Goal: Transaction & Acquisition: Book appointment/travel/reservation

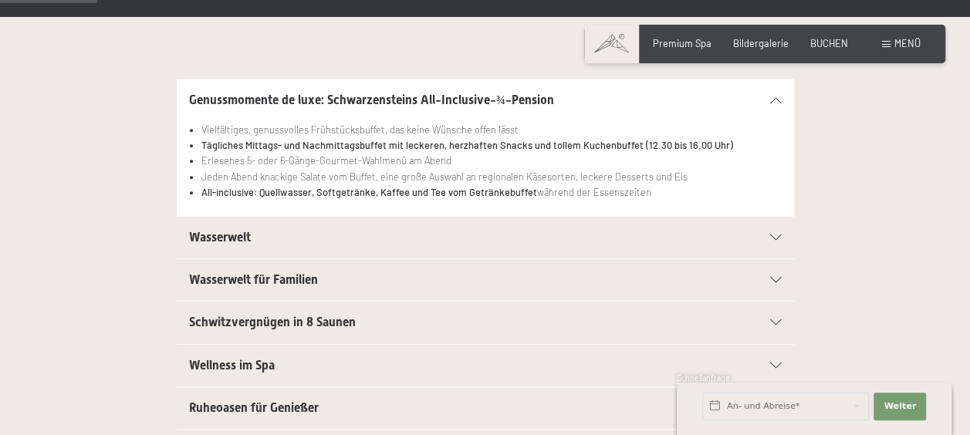
scroll to position [309, 0]
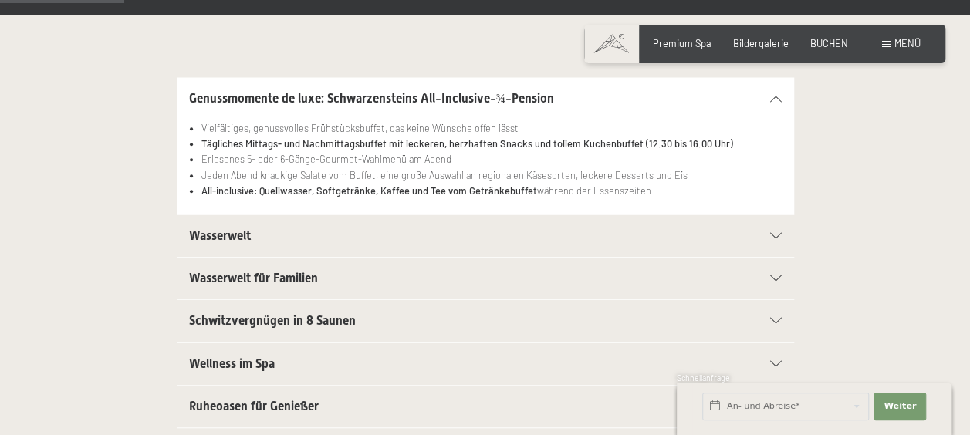
click at [774, 277] on icon at bounding box center [776, 278] width 12 height 6
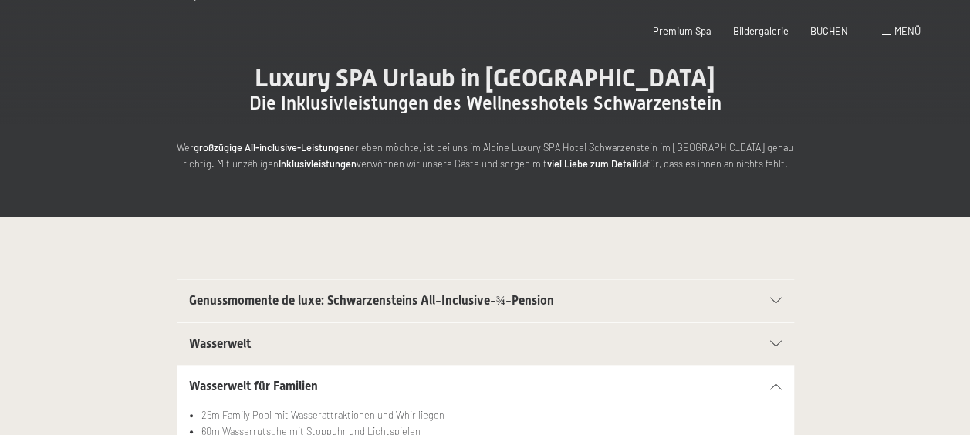
scroll to position [0, 0]
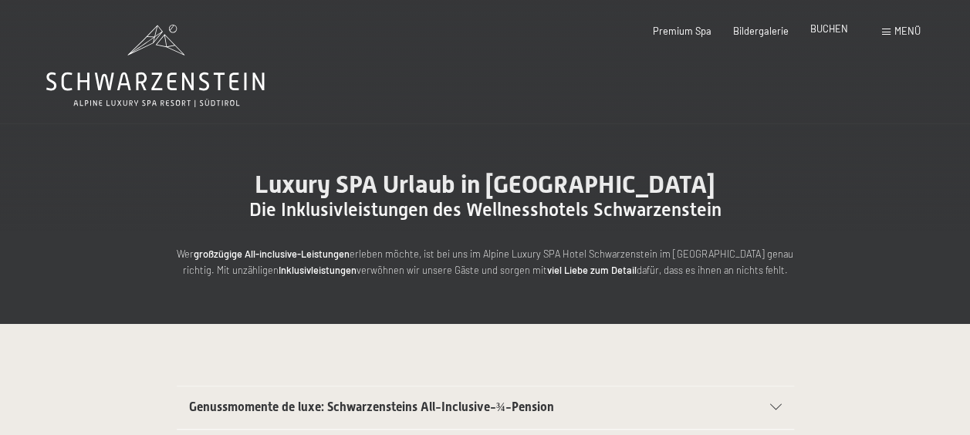
click at [821, 30] on span "BUCHEN" at bounding box center [829, 28] width 38 height 12
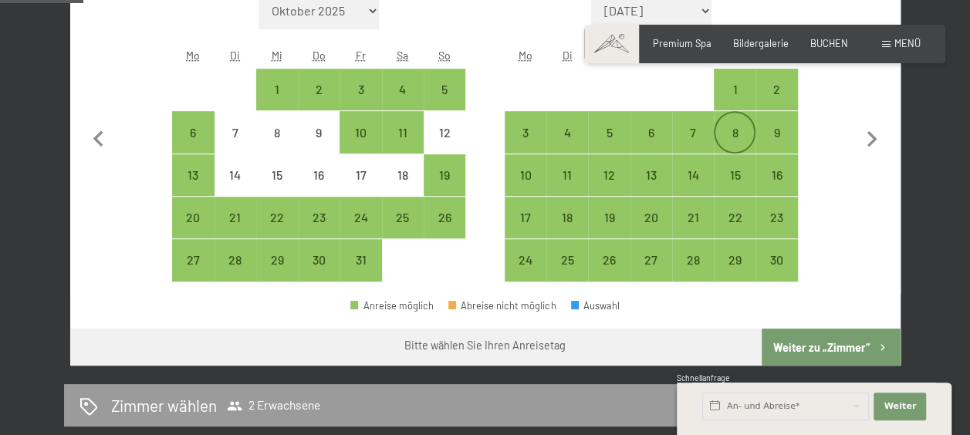
scroll to position [463, 0]
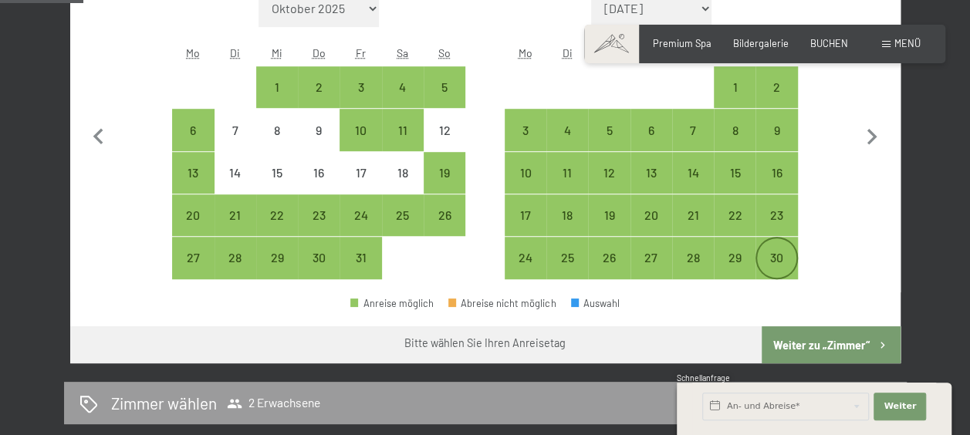
click at [770, 258] on div "30" at bounding box center [776, 271] width 39 height 39
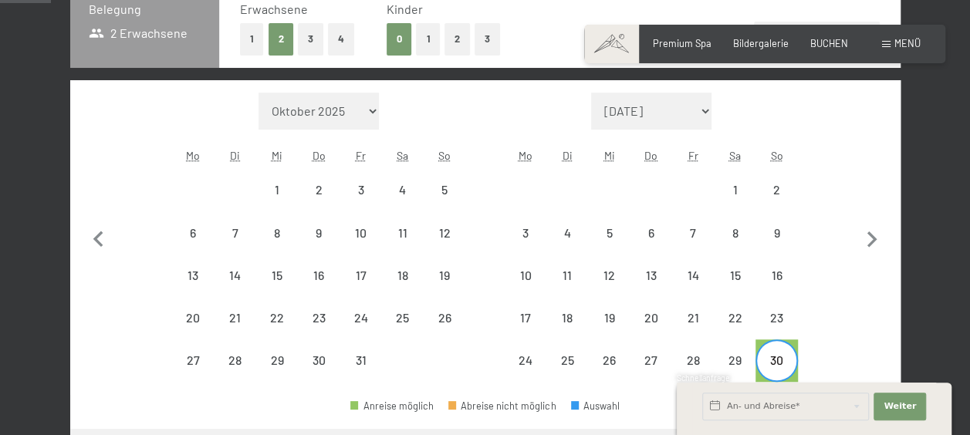
scroll to position [231, 0]
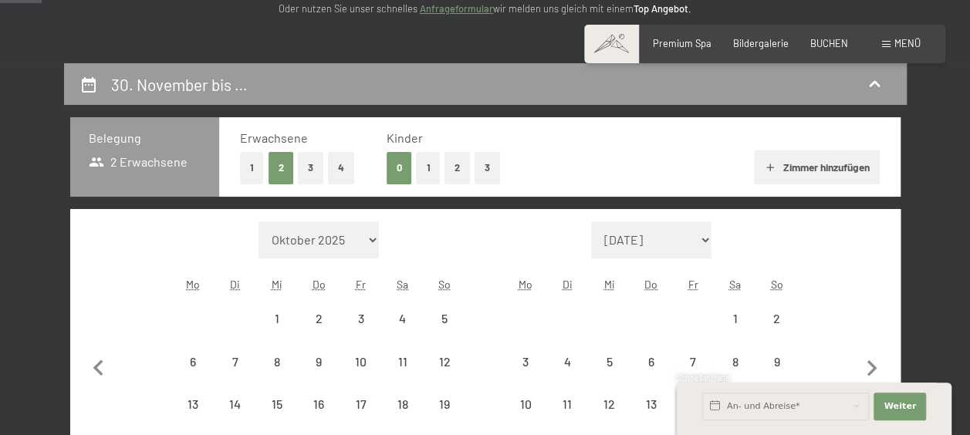
click at [428, 175] on button "1" at bounding box center [428, 168] width 24 height 32
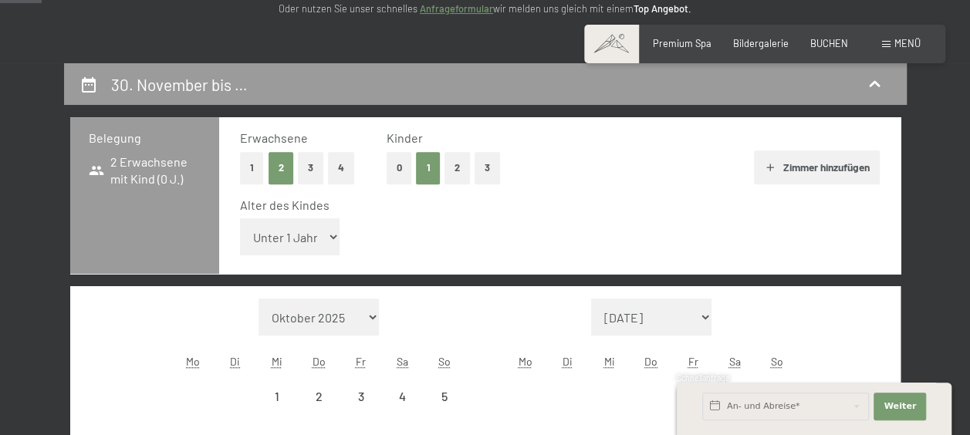
click at [325, 238] on select "Unter 1 Jahr 1 Jahr 2 Jahre 3 Jahre 4 Jahre 5 Jahre 6 Jahre 7 Jahre 8 Jahre 9 J…" at bounding box center [290, 236] width 100 height 37
select select "2"
click at [240, 218] on select "Unter 1 Jahr 1 Jahr 2 Jahre 3 Jahre 4 Jahre 5 Jahre 6 Jahre 7 Jahre 8 Jahre 9 J…" at bounding box center [290, 236] width 100 height 37
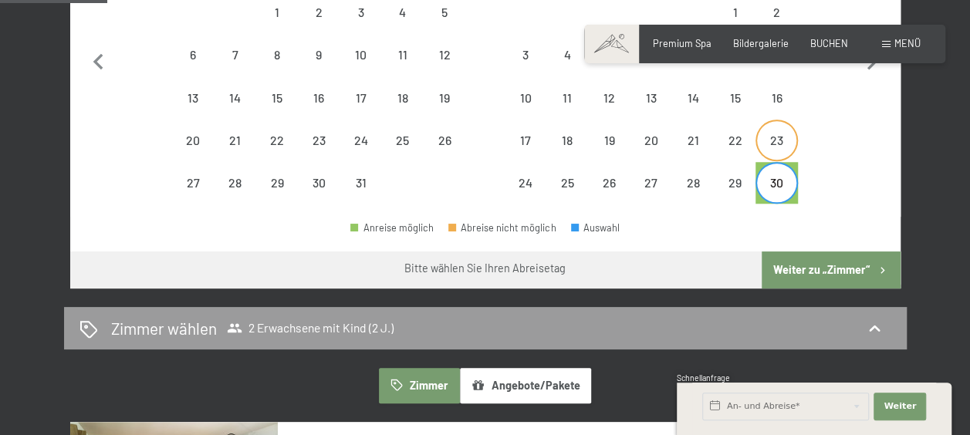
scroll to position [617, 0]
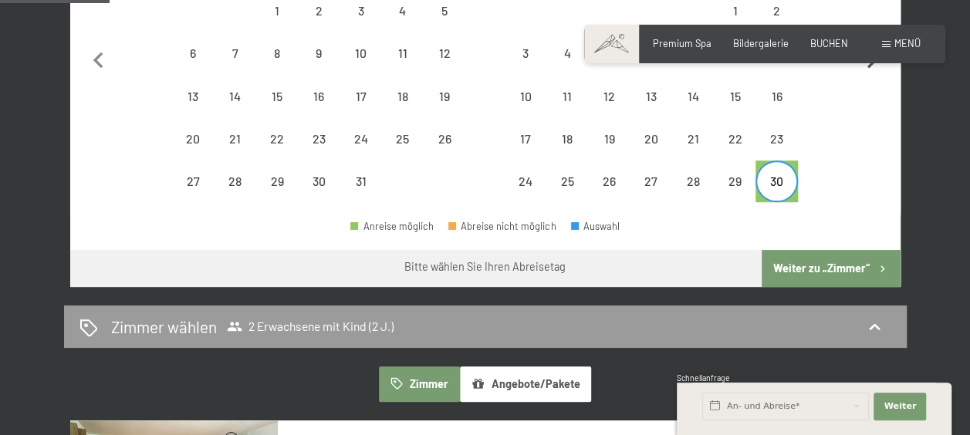
click at [870, 64] on icon "button" at bounding box center [872, 60] width 10 height 16
select select "2025-11-01"
select select "2025-12-01"
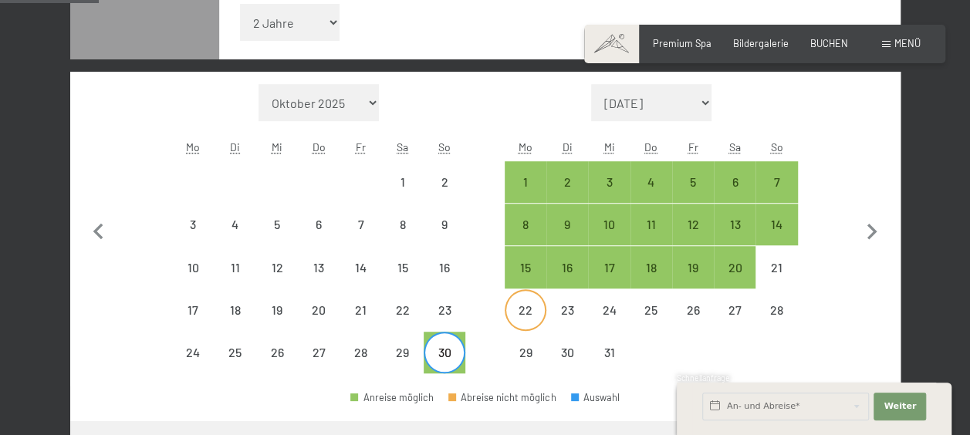
scroll to position [386, 0]
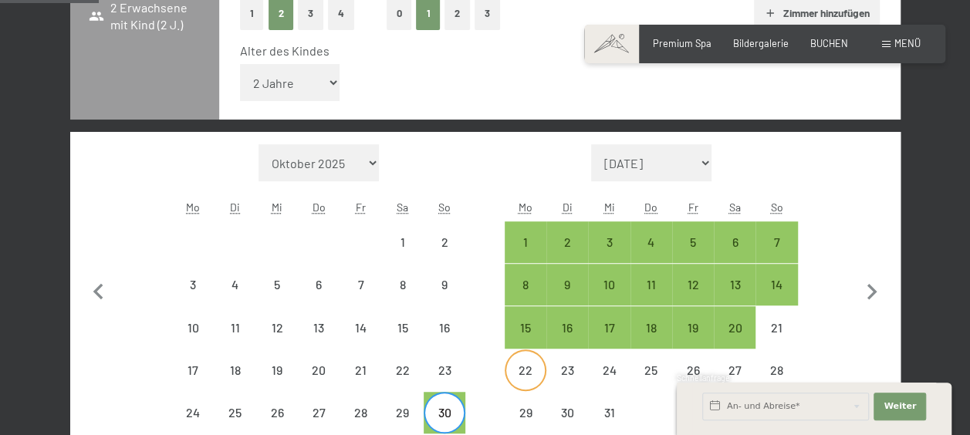
select select "2025-11-01"
select select "2025-12-01"
click at [647, 241] on div "4" at bounding box center [651, 255] width 39 height 39
select select "2025-11-01"
select select "2025-12-01"
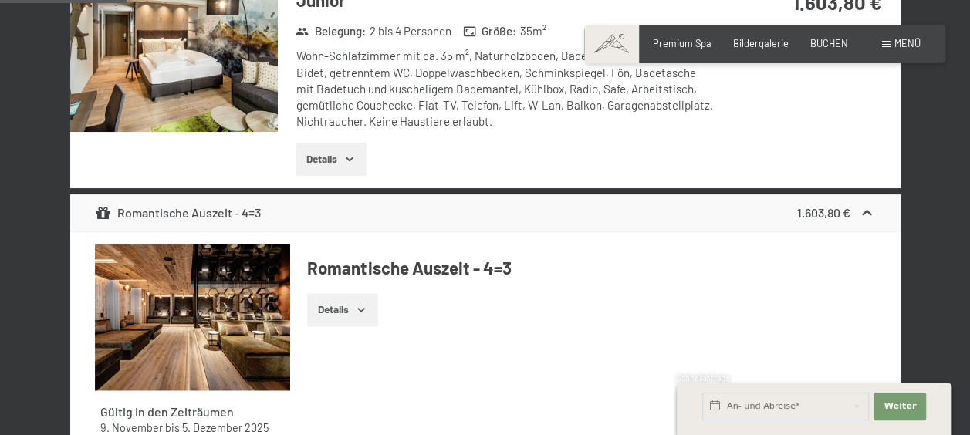
scroll to position [1080, 0]
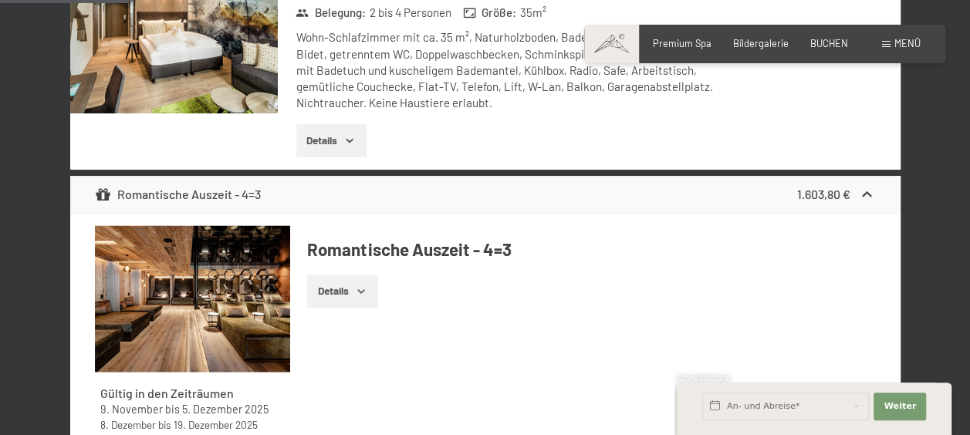
click at [366, 289] on icon "button" at bounding box center [361, 291] width 12 height 12
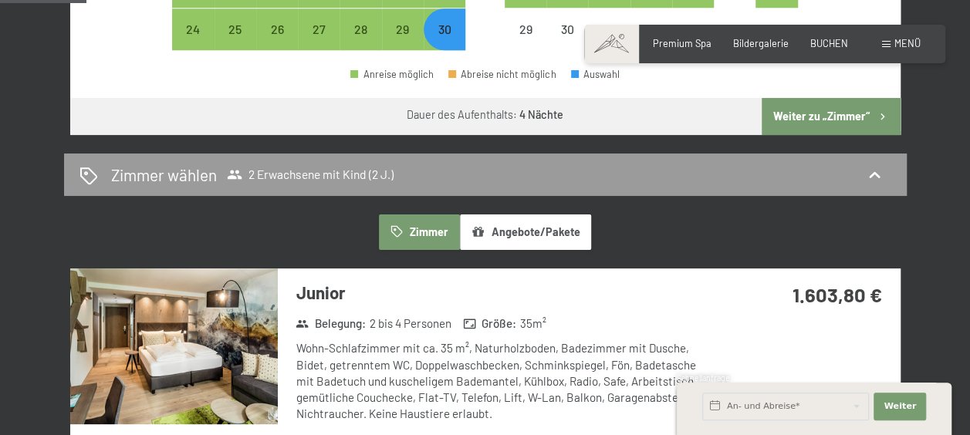
scroll to position [849, 0]
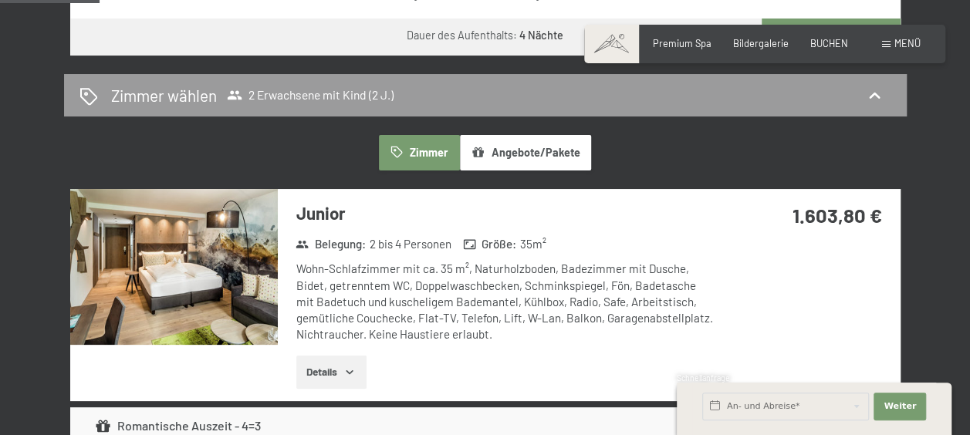
click at [347, 371] on icon "button" at bounding box center [349, 372] width 12 height 12
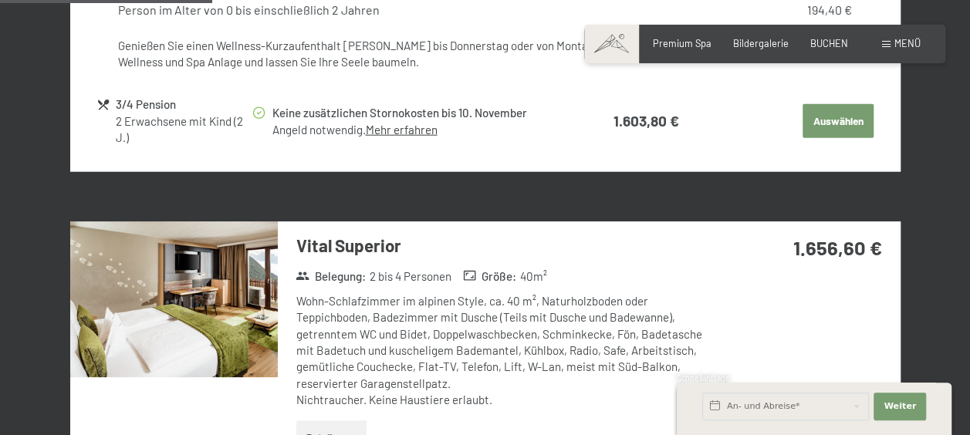
scroll to position [1929, 0]
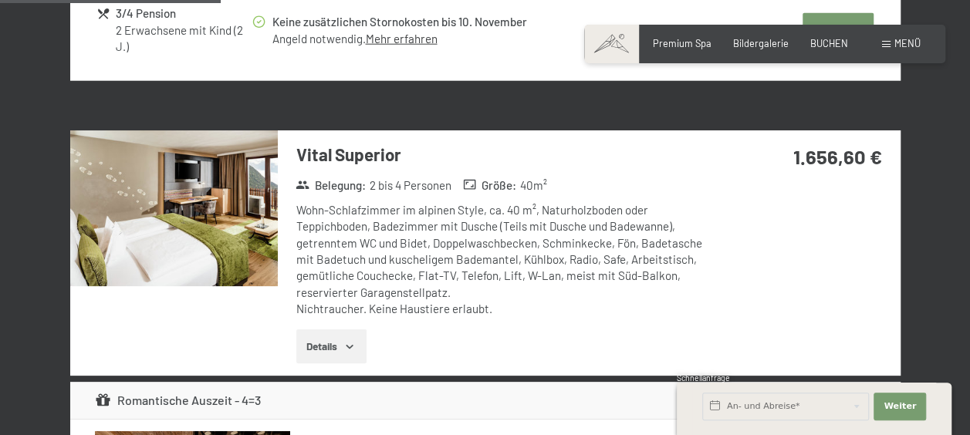
click at [351, 350] on icon "button" at bounding box center [349, 346] width 12 height 12
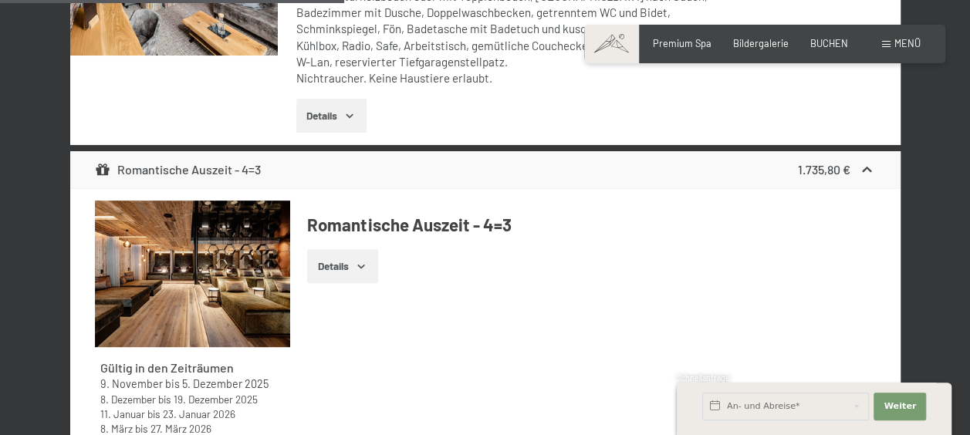
scroll to position [3086, 0]
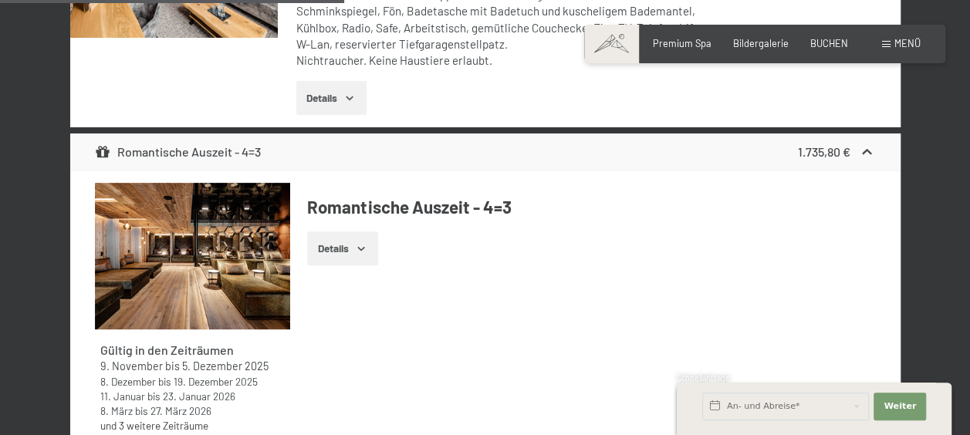
click at [347, 100] on icon "button" at bounding box center [349, 98] width 12 height 12
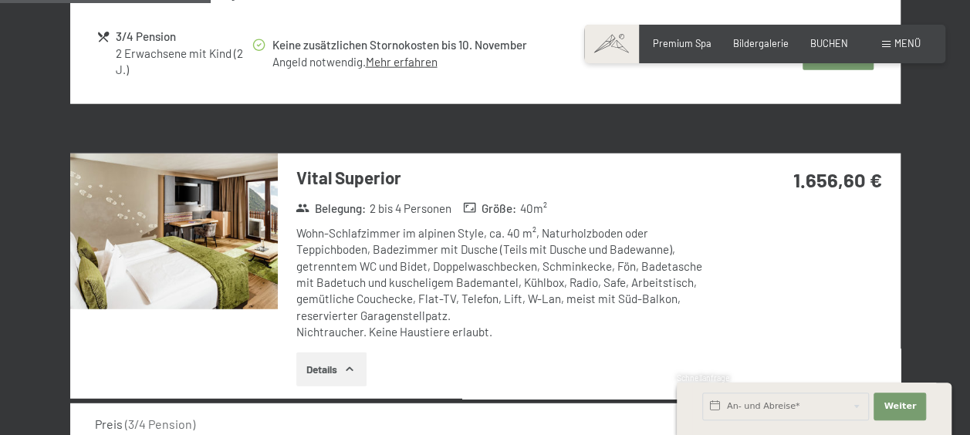
scroll to position [1929, 0]
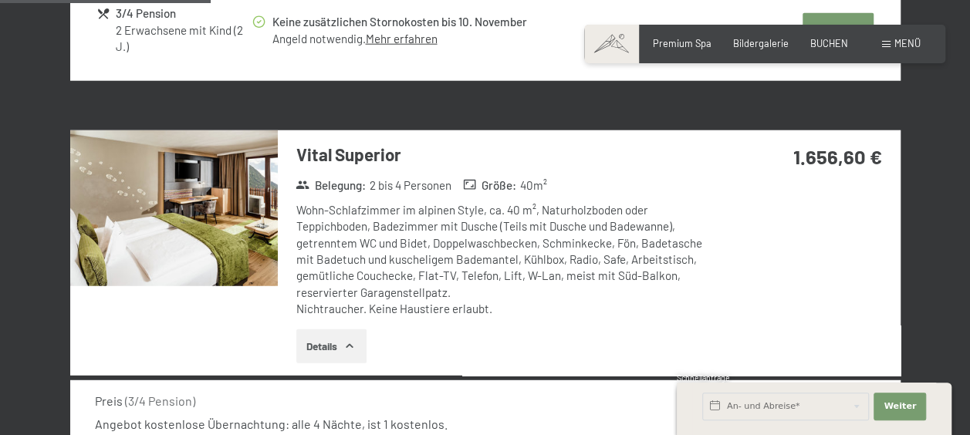
click at [234, 226] on img at bounding box center [174, 208] width 208 height 156
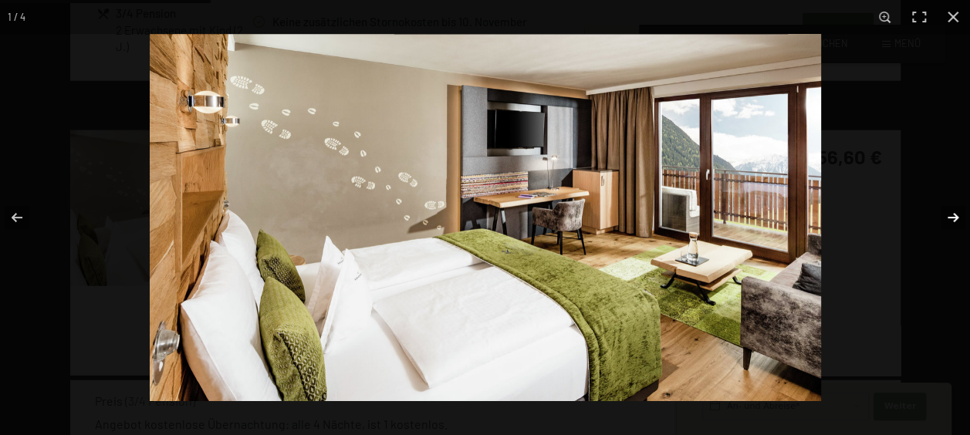
click at [957, 221] on button "button" at bounding box center [943, 217] width 54 height 77
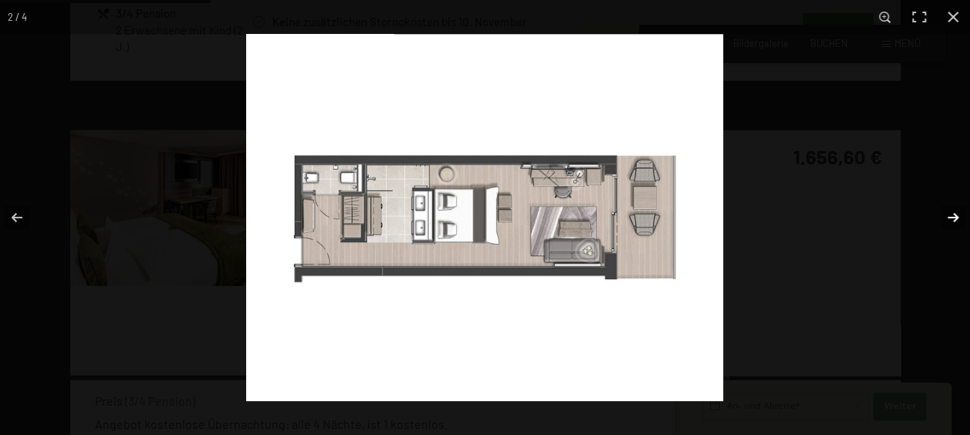
click at [954, 217] on button "button" at bounding box center [943, 217] width 54 height 77
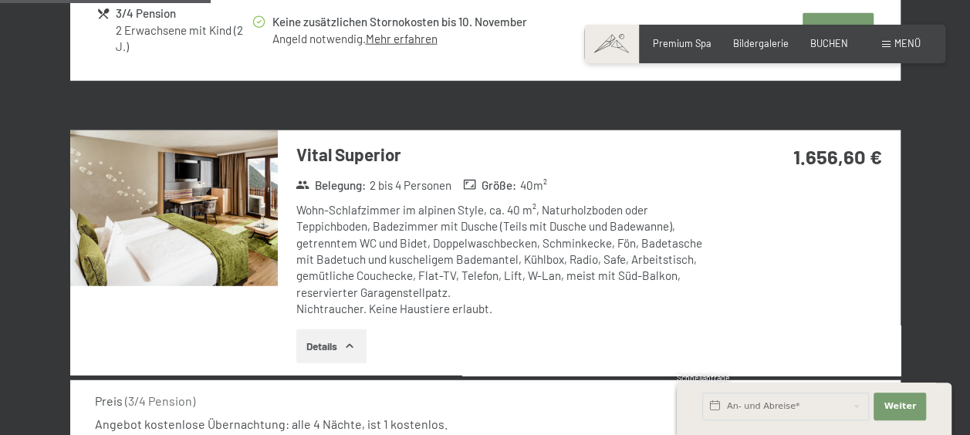
click at [0, 0] on button "button" at bounding box center [0, 0] width 0 height 0
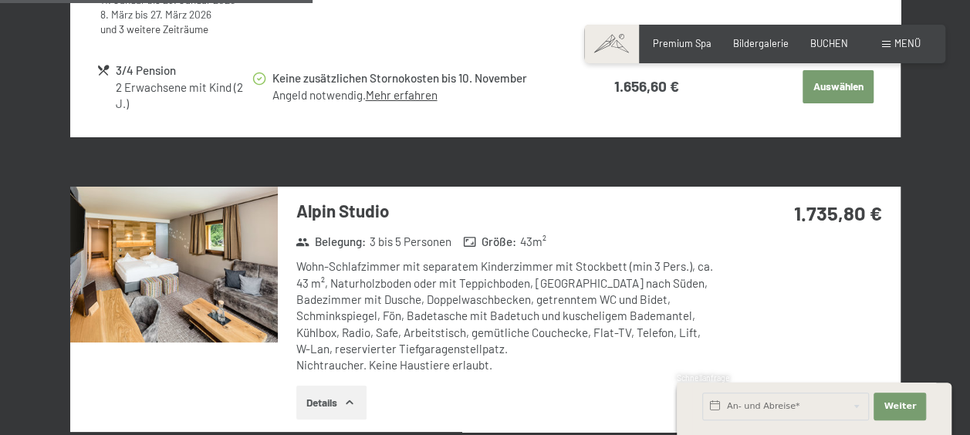
scroll to position [2932, 0]
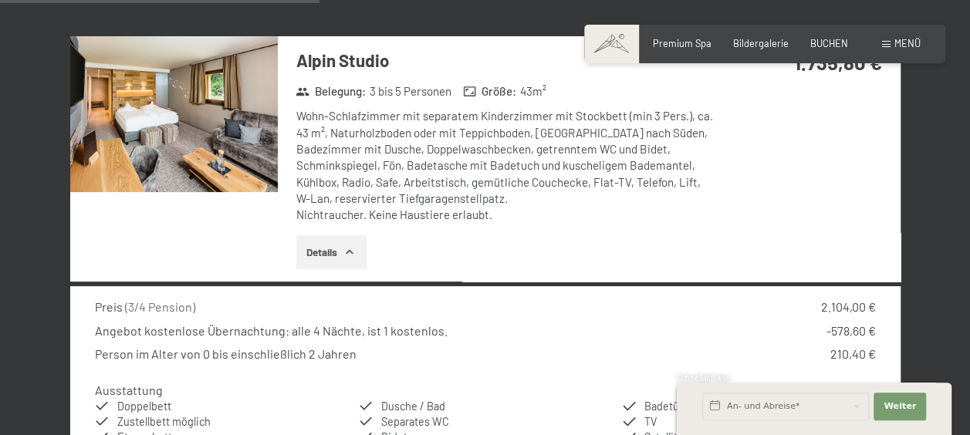
click at [226, 148] on img at bounding box center [174, 114] width 208 height 156
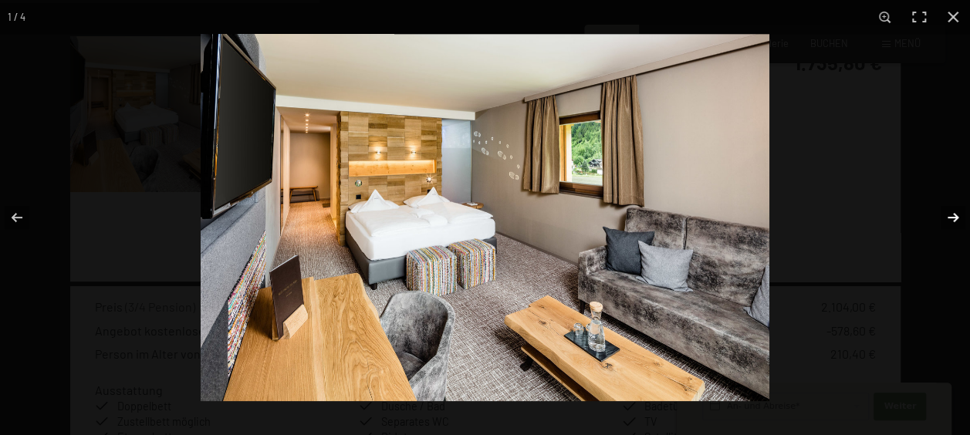
click at [952, 216] on button "button" at bounding box center [943, 217] width 54 height 77
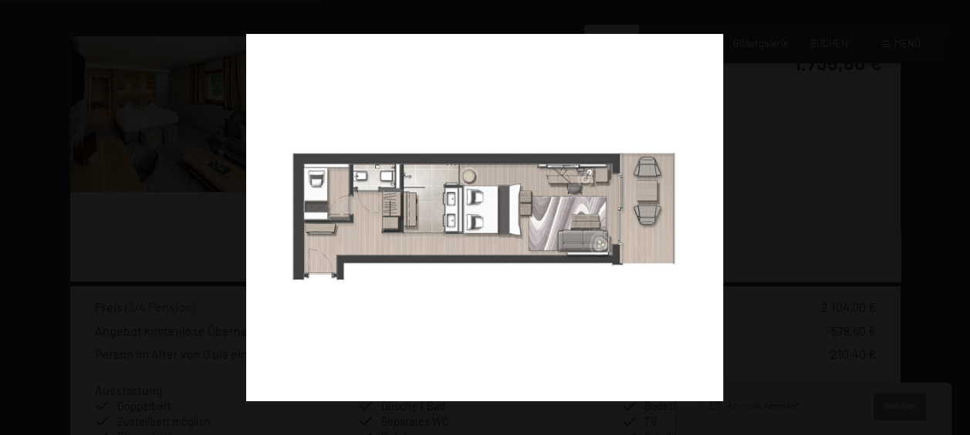
click at [952, 216] on button "button" at bounding box center [943, 217] width 54 height 77
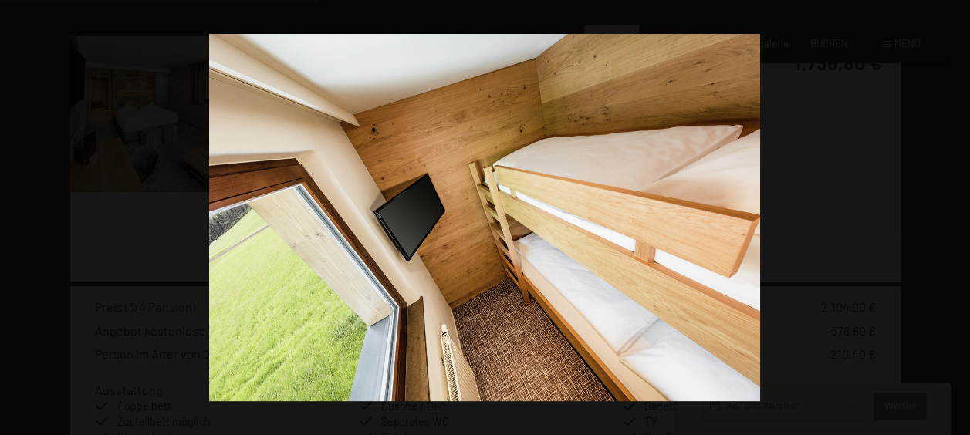
click at [951, 213] on button "button" at bounding box center [943, 217] width 54 height 77
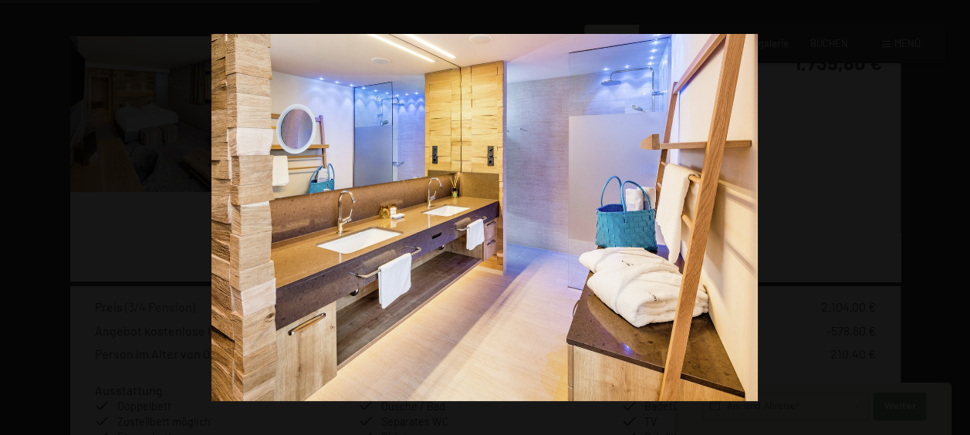
click at [951, 213] on button "button" at bounding box center [943, 217] width 54 height 77
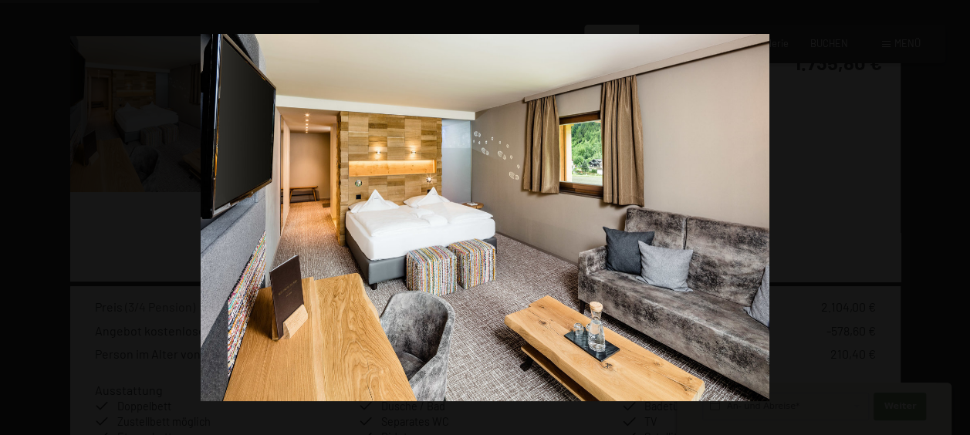
click at [951, 213] on button "button" at bounding box center [943, 217] width 54 height 77
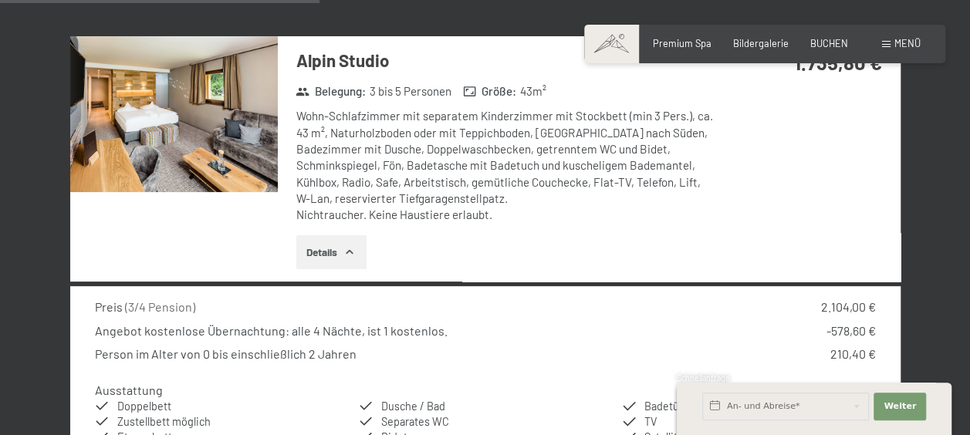
click at [0, 0] on button "button" at bounding box center [0, 0] width 0 height 0
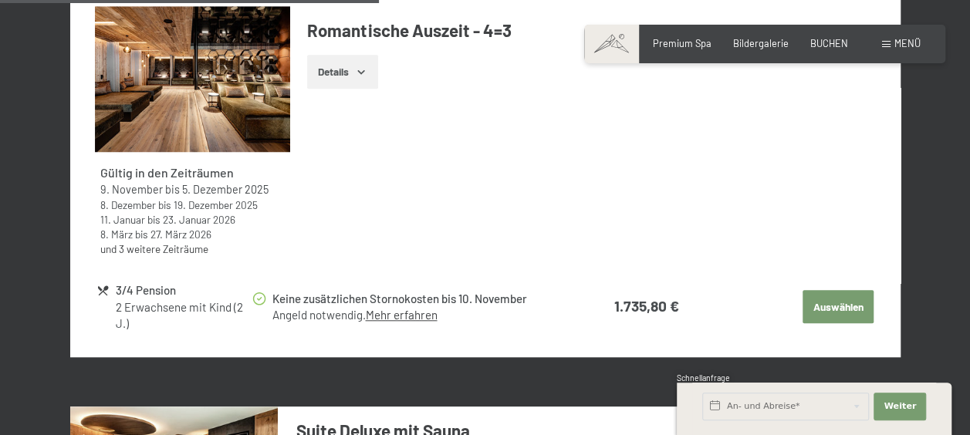
scroll to position [3472, 0]
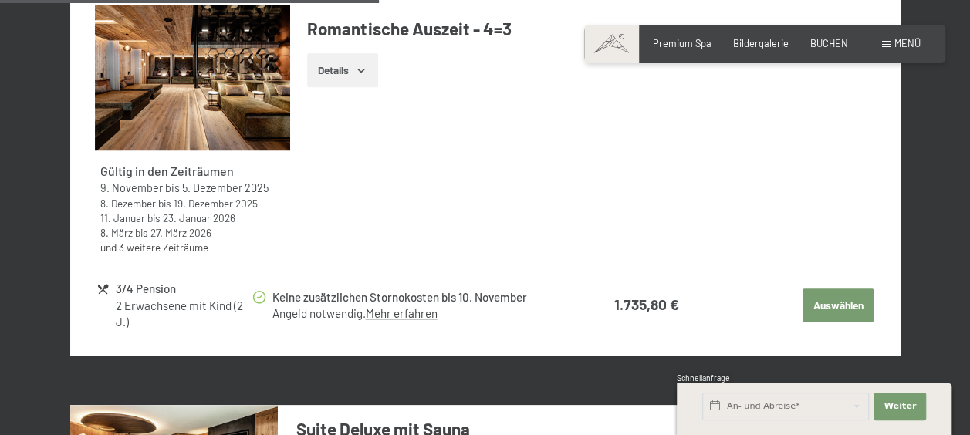
click at [827, 304] on button "Auswählen" at bounding box center [837, 306] width 71 height 34
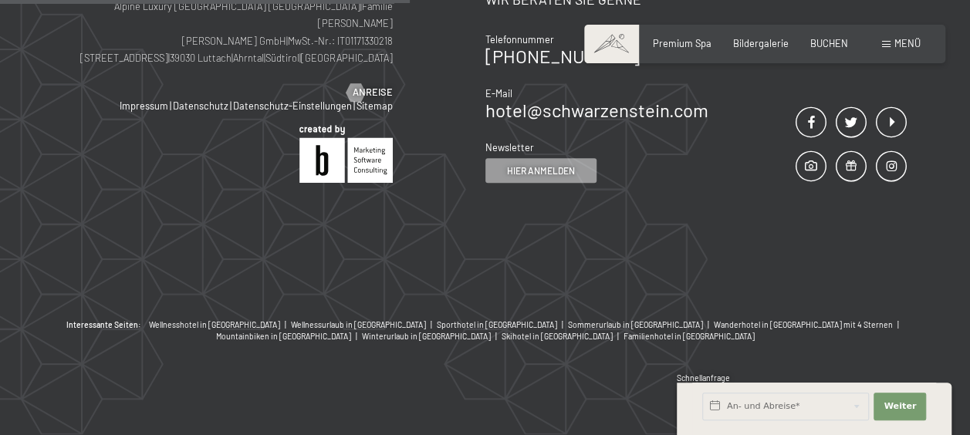
scroll to position [295, 0]
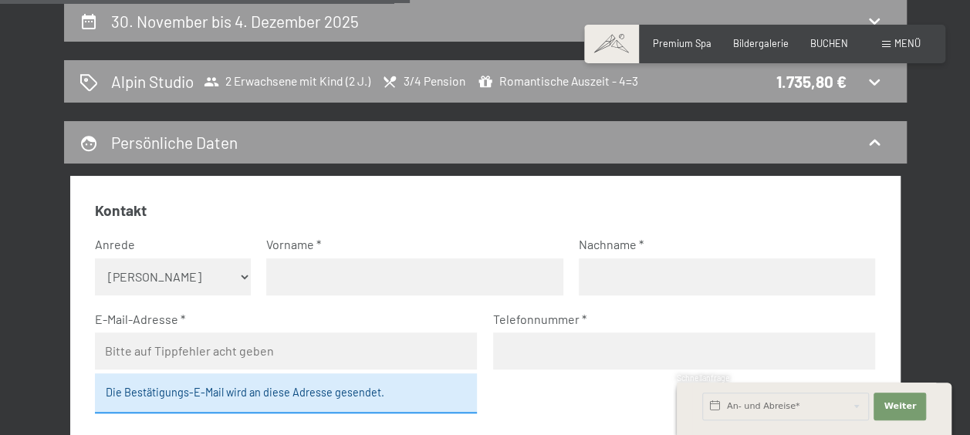
click at [203, 279] on select "Keine Angabe Frau Herr" at bounding box center [173, 276] width 156 height 37
select select "f"
click at [95, 258] on select "Keine Angabe Frau Herr" at bounding box center [173, 276] width 156 height 37
click at [284, 280] on input "text" at bounding box center [414, 276] width 296 height 37
type input "Rebecca"
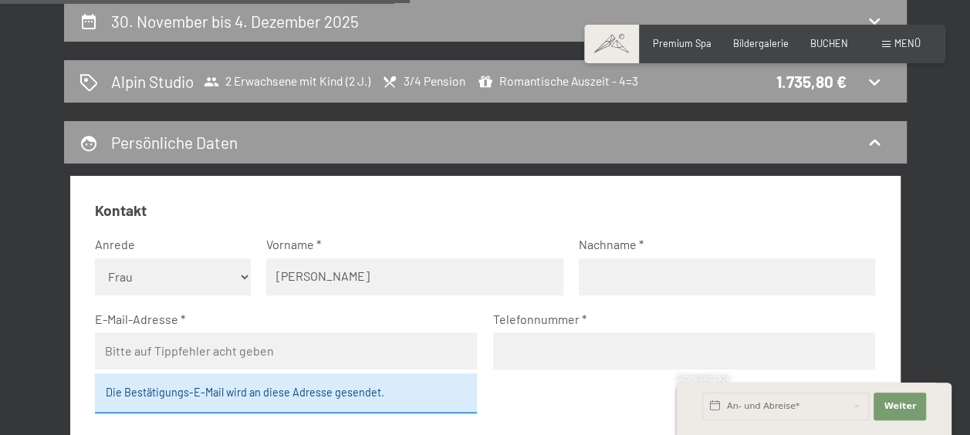
type input "Richter"
type input "rebecca.zoerb@gmx.de"
type input "017620476427"
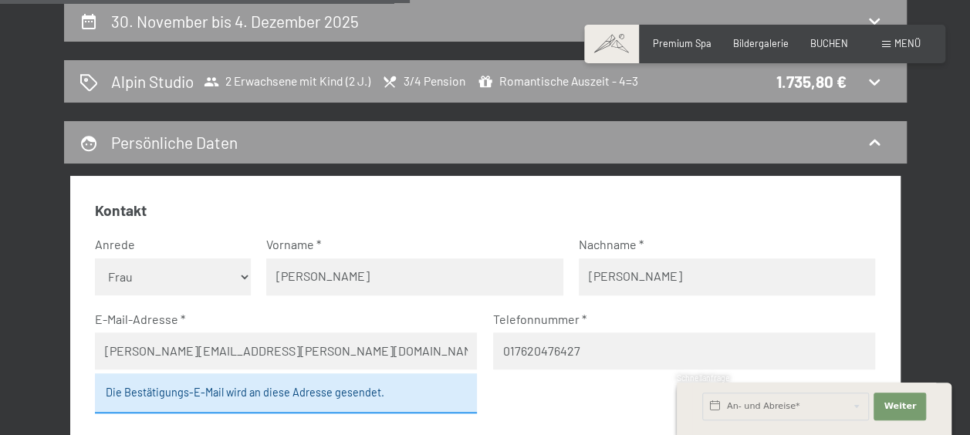
select select "DEU"
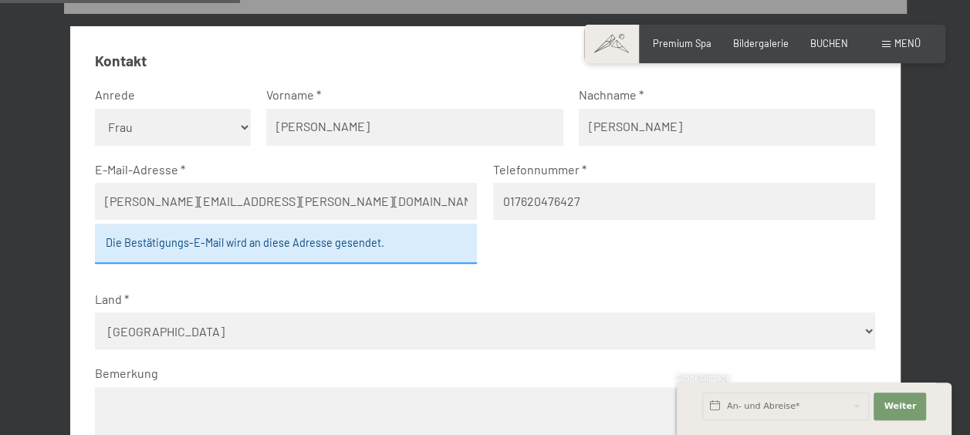
scroll to position [449, 0]
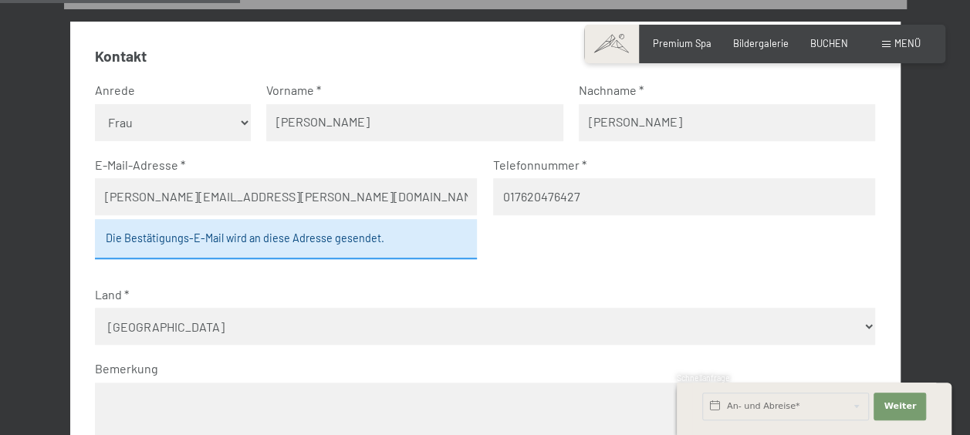
click at [337, 242] on div "Die Bestätigungs-E-Mail wird an diese Adresse gesendet." at bounding box center [286, 239] width 383 height 40
drag, startPoint x: 262, startPoint y: 195, endPoint x: 35, endPoint y: 198, distance: 226.9
click at [35, 198] on div "30. November bis 4. Dezember 2025 Alpin Studio 2 Erwachsene mit Kind (2 J.) 3/4…" at bounding box center [485, 362] width 935 height 1032
click at [414, 242] on div "Die Bestätigungs-E-Mail wird an diese Adresse gesendet." at bounding box center [286, 239] width 383 height 40
click at [109, 238] on div "Die Bestätigungs-E-Mail wird an diese Adresse gesendet." at bounding box center [286, 239] width 383 height 40
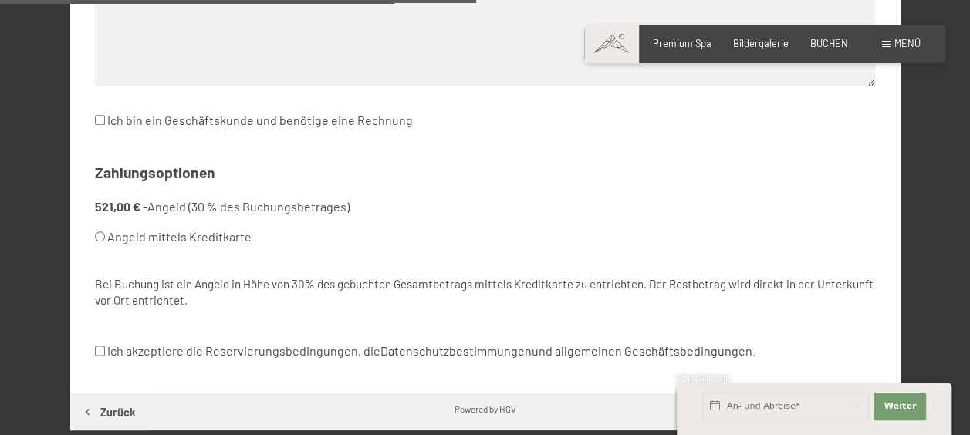
scroll to position [912, 0]
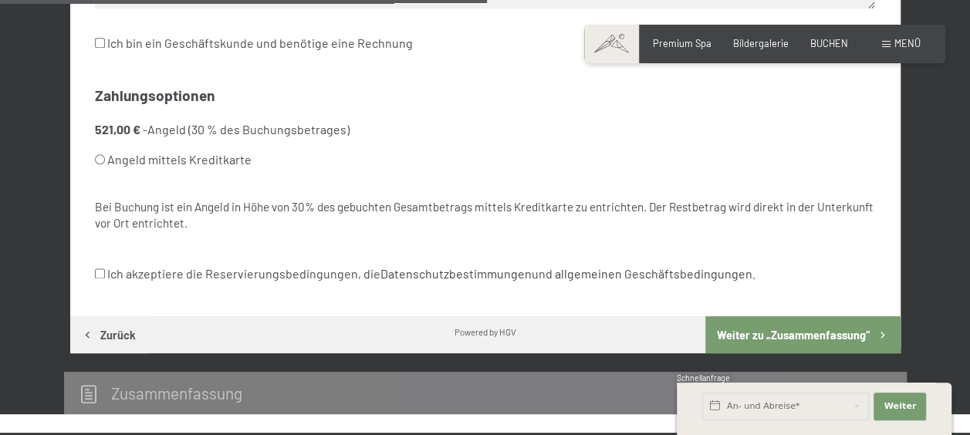
click at [102, 272] on input "Ich akzeptiere die Reservierungsbedingungen, die Datenschutzbestimmungen und al…" at bounding box center [100, 274] width 10 height 10
checkbox input "true"
click at [100, 157] on input "Angeld mittels Kreditkarte" at bounding box center [100, 159] width 10 height 10
radio input "true"
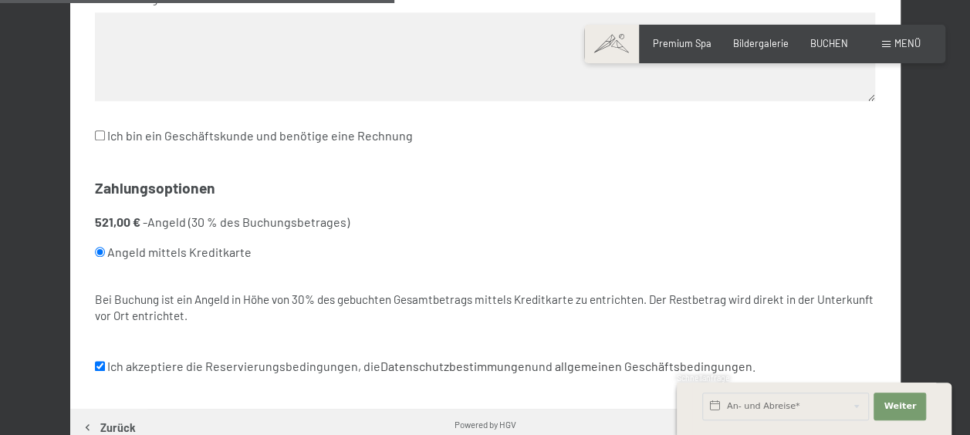
scroll to position [835, 0]
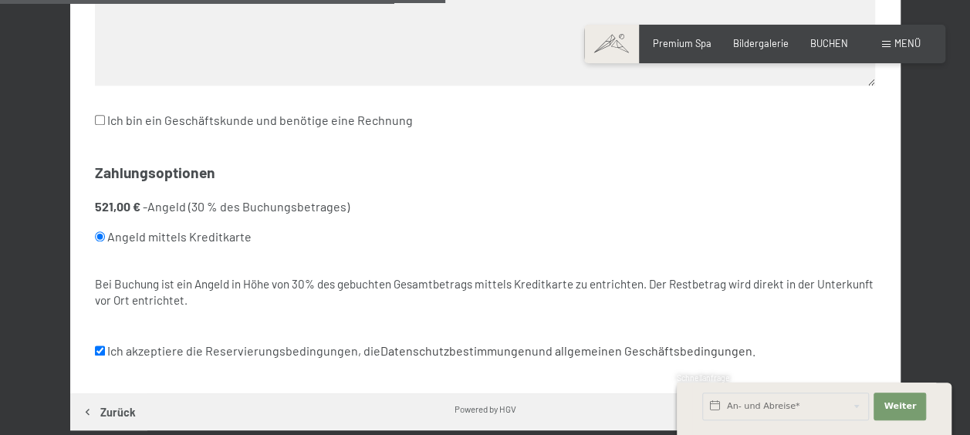
click at [97, 235] on input "Angeld mittels Kreditkarte" at bounding box center [100, 236] width 10 height 10
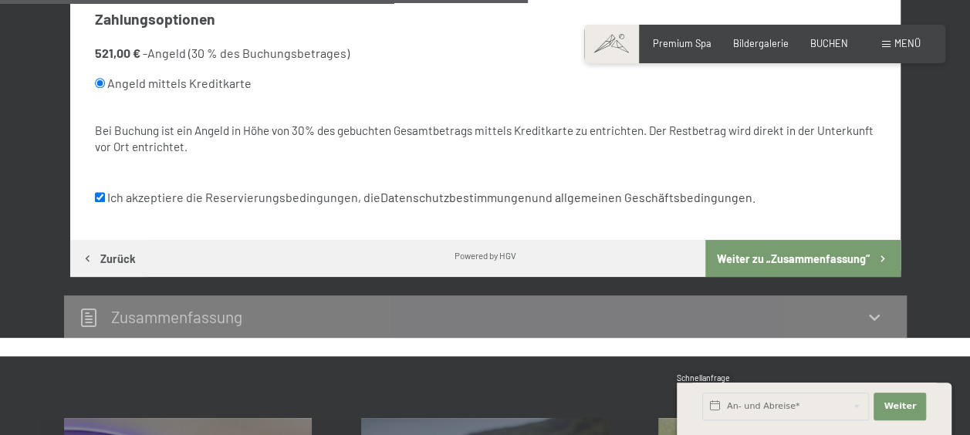
scroll to position [989, 0]
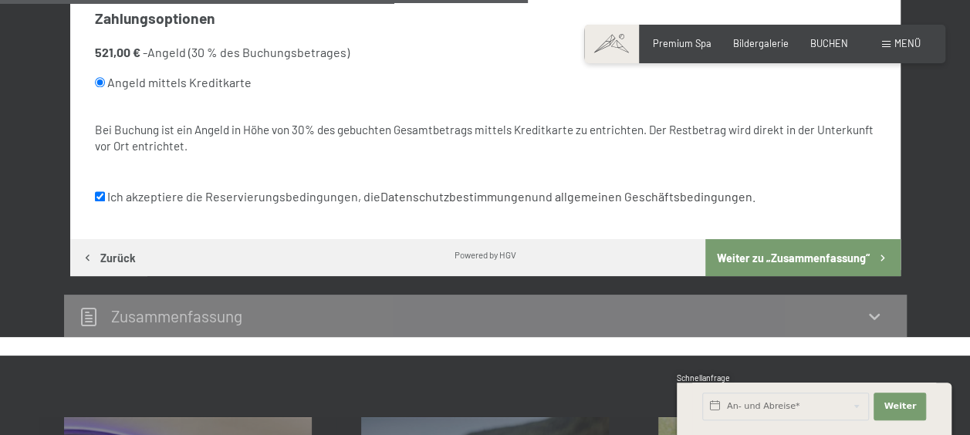
click at [785, 255] on button "Weiter zu „Zusammen­fassung“" at bounding box center [802, 257] width 194 height 37
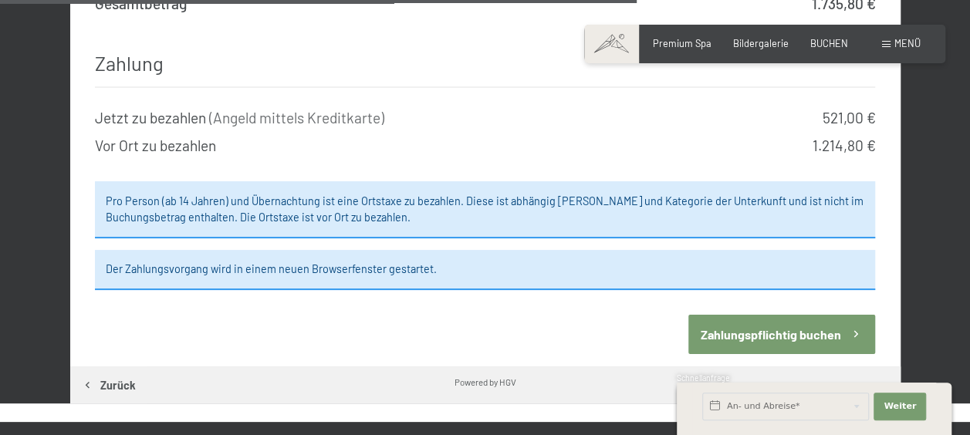
scroll to position [1684, 0]
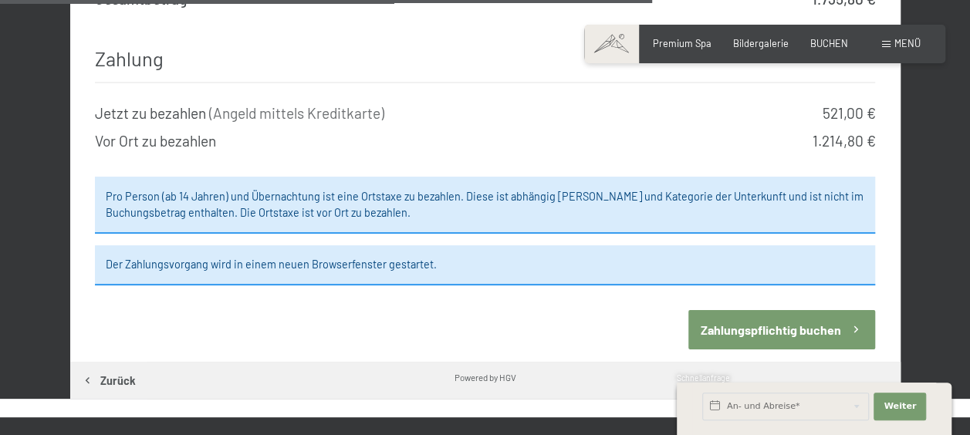
click at [748, 310] on button "Zahlungspflichtig buchen" at bounding box center [781, 329] width 187 height 39
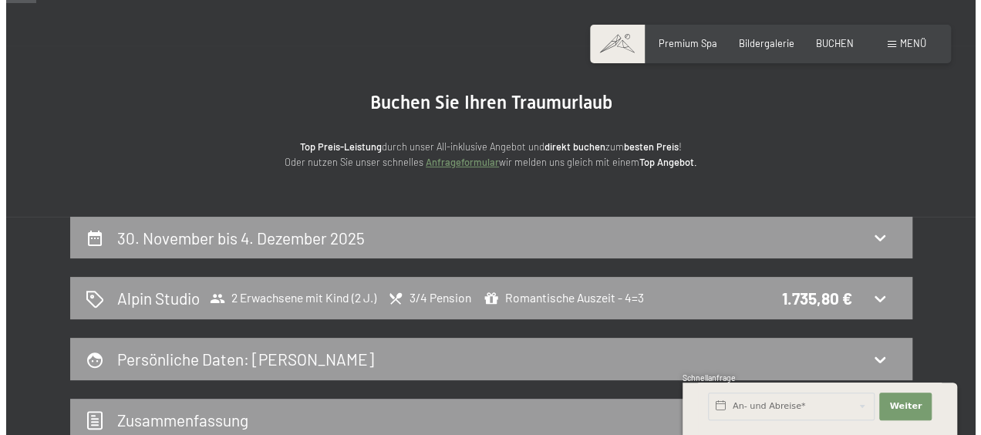
scroll to position [77, 0]
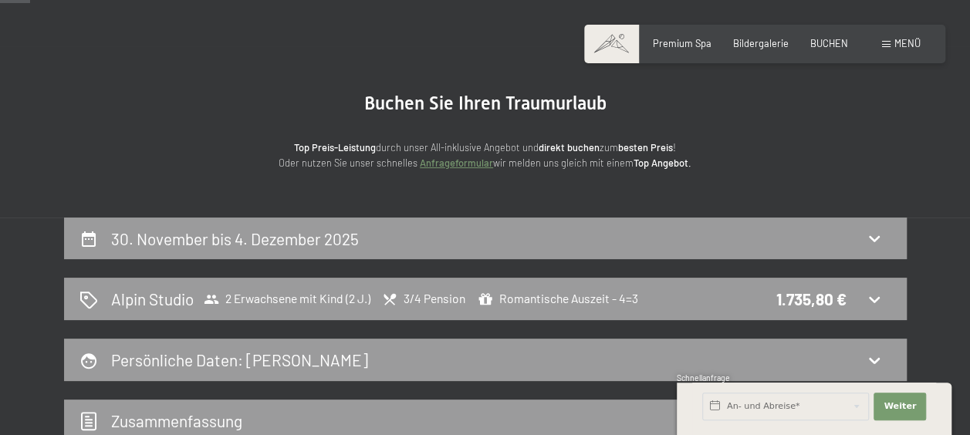
click at [897, 43] on span "Menü" at bounding box center [907, 43] width 26 height 12
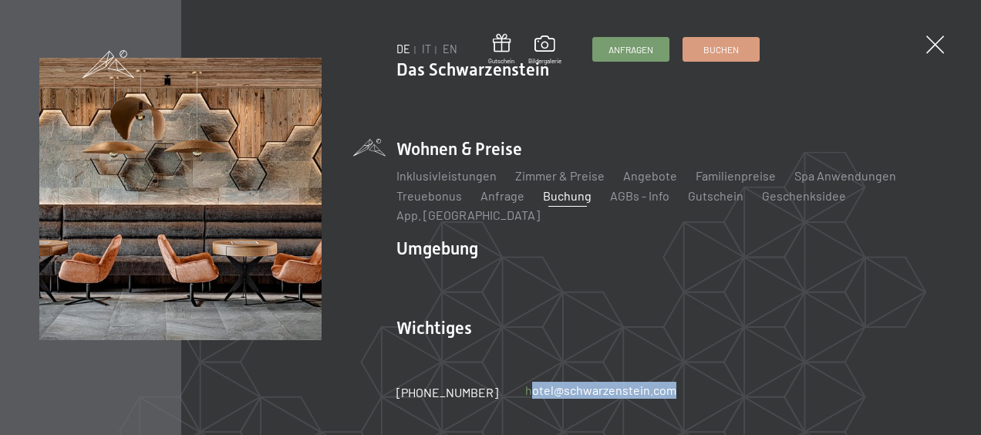
drag, startPoint x: 664, startPoint y: 390, endPoint x: 509, endPoint y: 394, distance: 154.4
click at [509, 394] on div "+39 0474 674100 hotel@ no-spam. schwarzenstein. no-spam. com" at bounding box center [550, 392] width 307 height 17
copy link "hotel@ no-spam. schwarzenstein. no-spam. com"
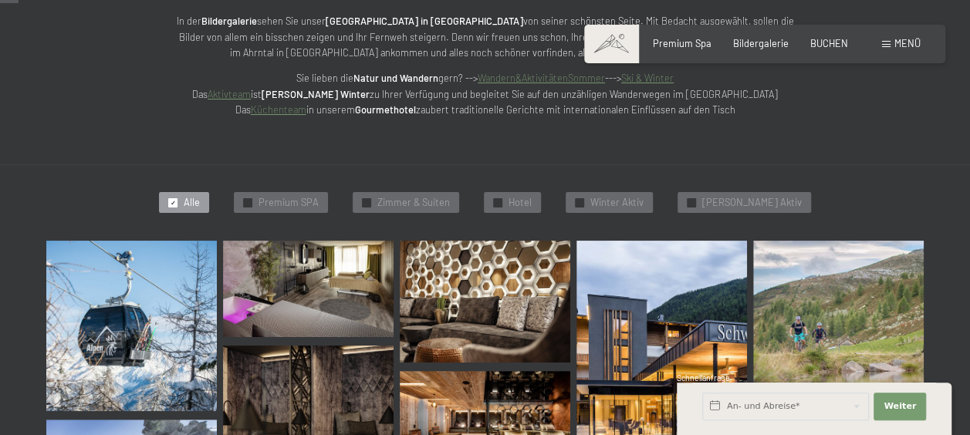
scroll to position [386, 0]
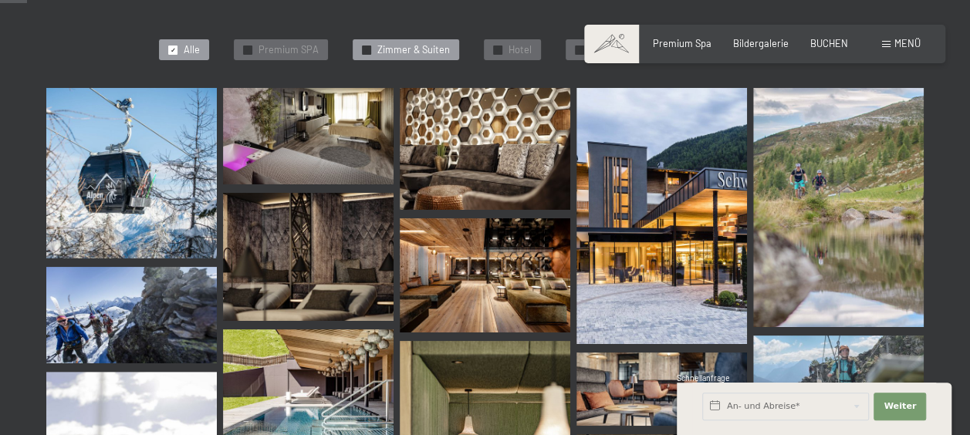
click at [441, 49] on span "Zimmer & Suiten" at bounding box center [413, 50] width 73 height 14
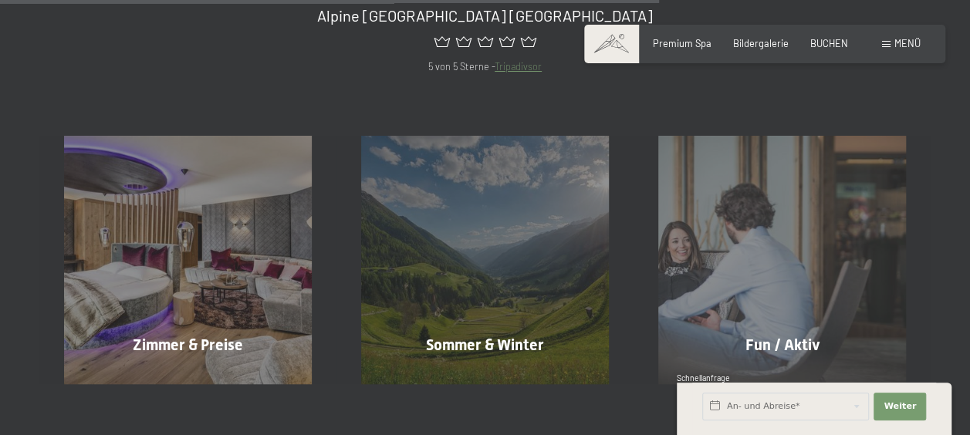
scroll to position [1137, 0]
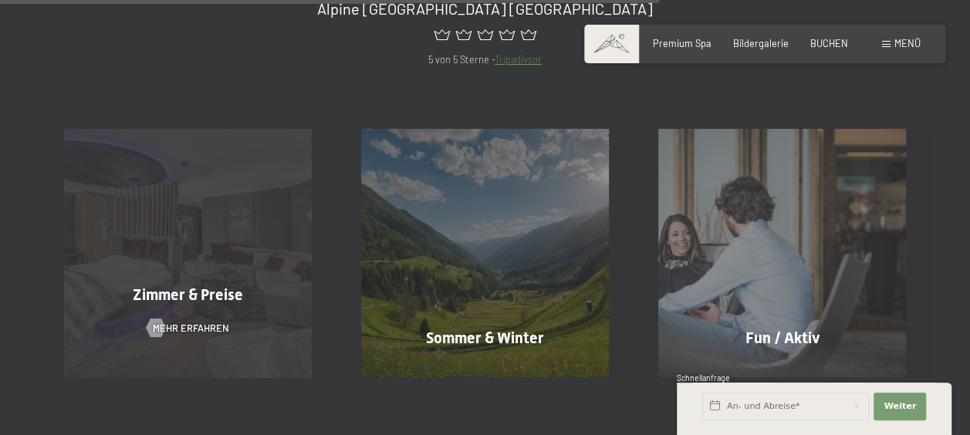
click at [192, 205] on div "Zimmer & Preise Mehr erfahren" at bounding box center [187, 253] width 297 height 248
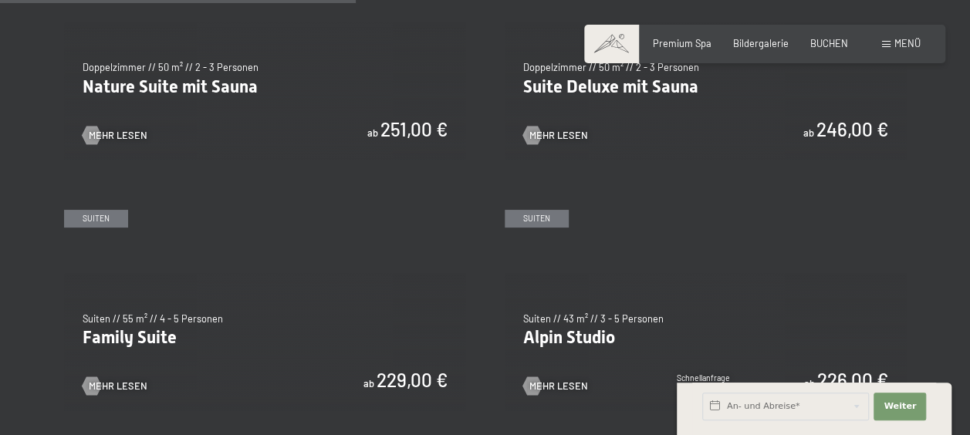
scroll to position [1543, 0]
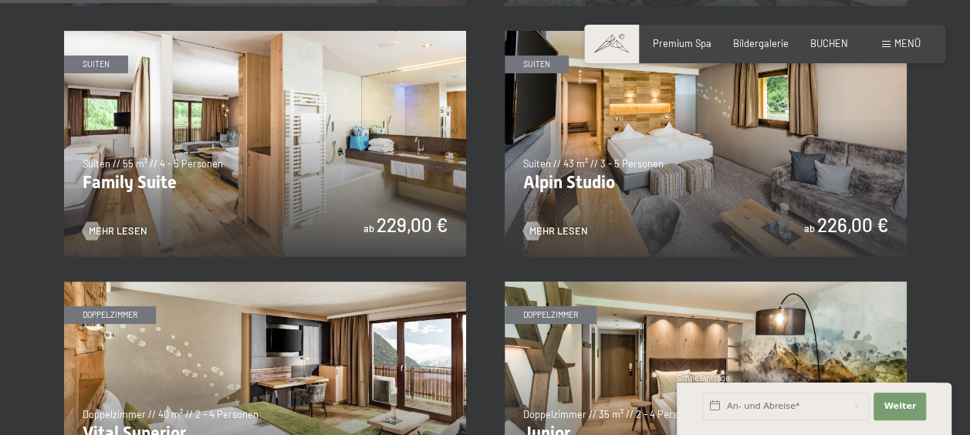
click at [726, 174] on img at bounding box center [706, 144] width 402 height 226
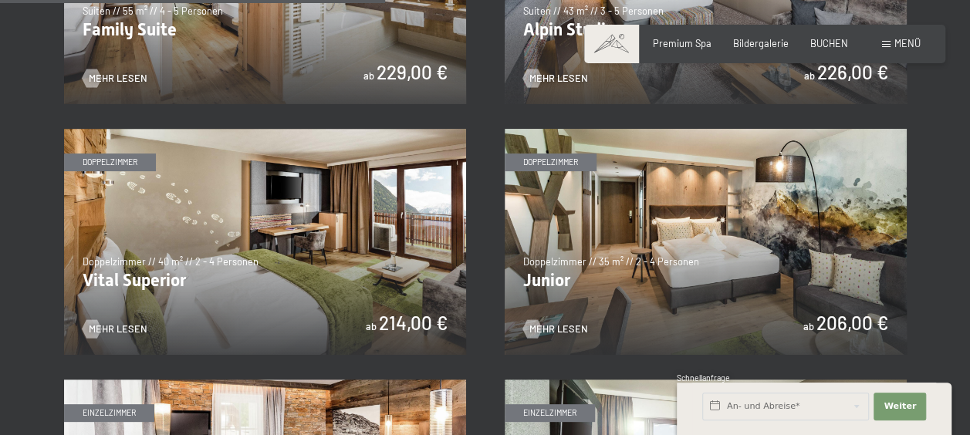
scroll to position [1697, 0]
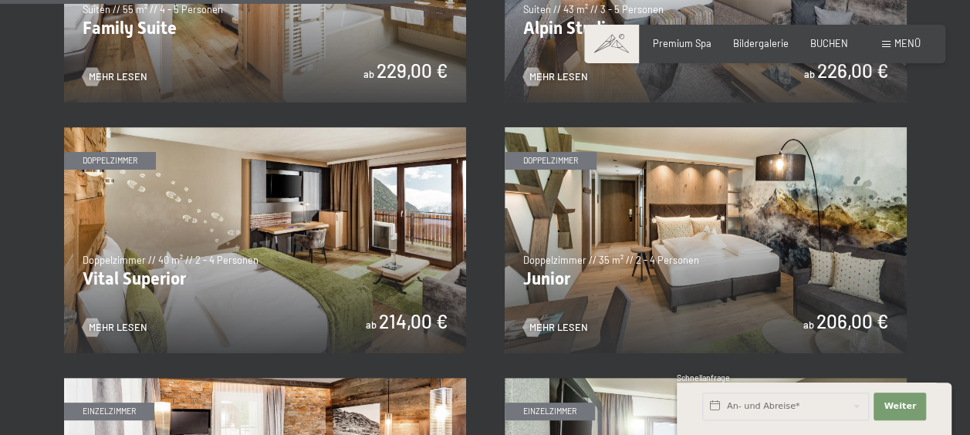
click at [667, 208] on img at bounding box center [706, 240] width 402 height 226
click at [251, 247] on img at bounding box center [265, 240] width 402 height 226
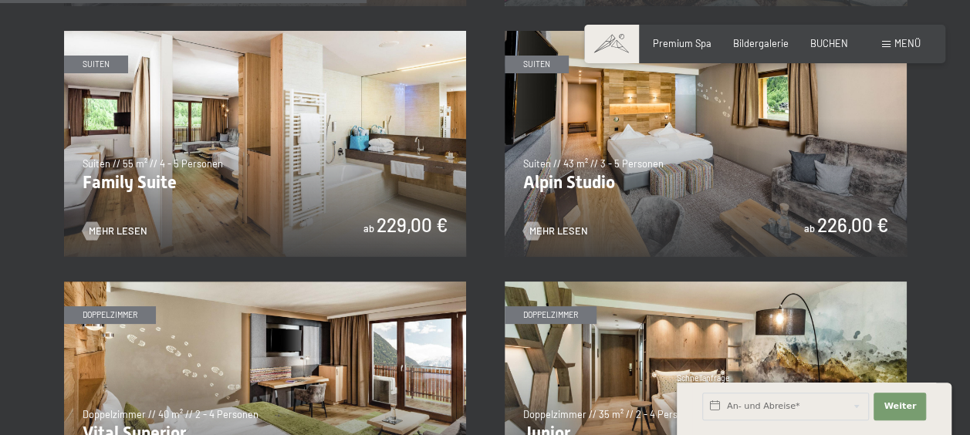
scroll to position [1466, 0]
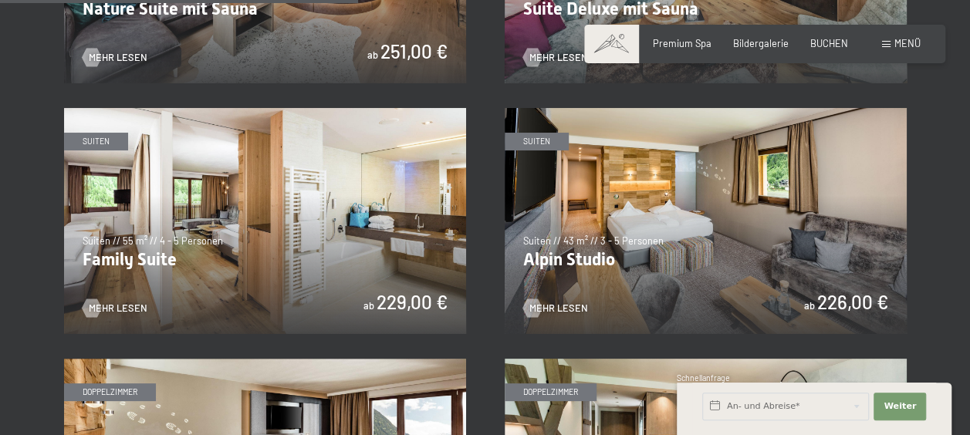
click at [346, 219] on img at bounding box center [265, 221] width 402 height 226
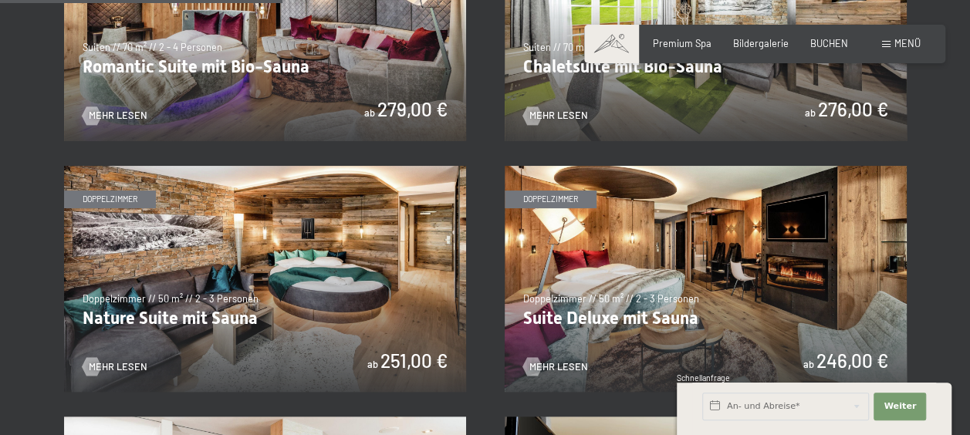
scroll to position [1157, 0]
click at [707, 258] on img at bounding box center [706, 279] width 402 height 226
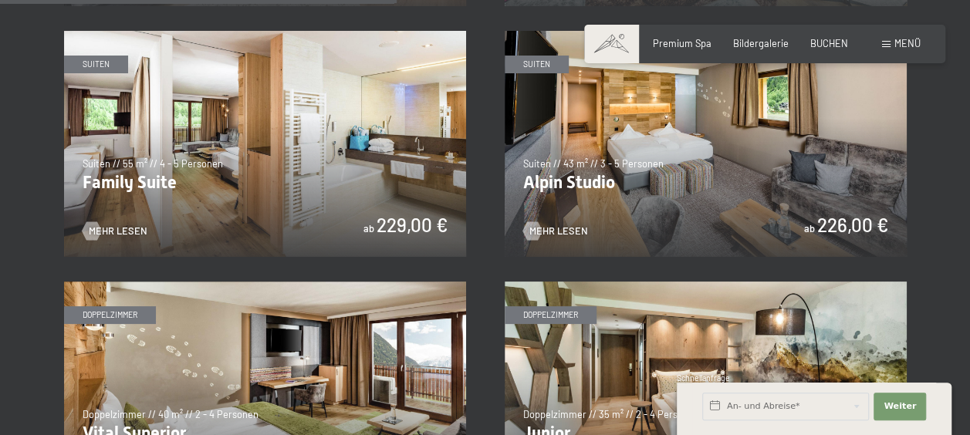
scroll to position [1697, 0]
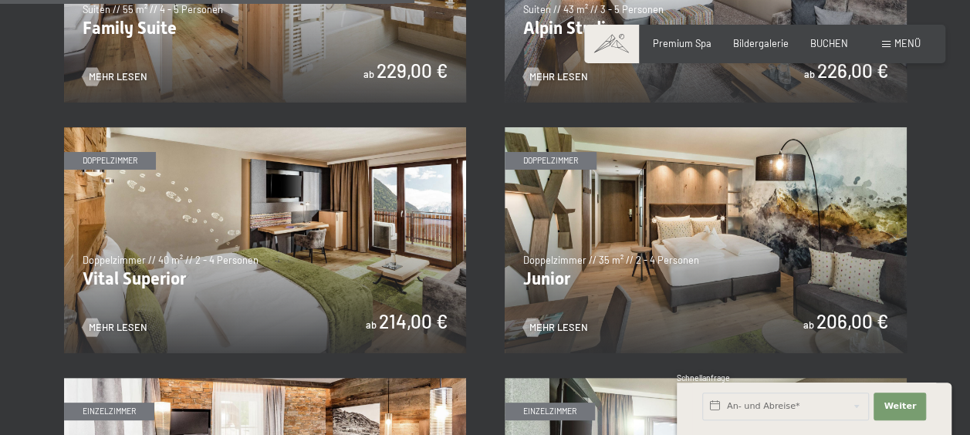
click at [615, 232] on img at bounding box center [706, 240] width 402 height 226
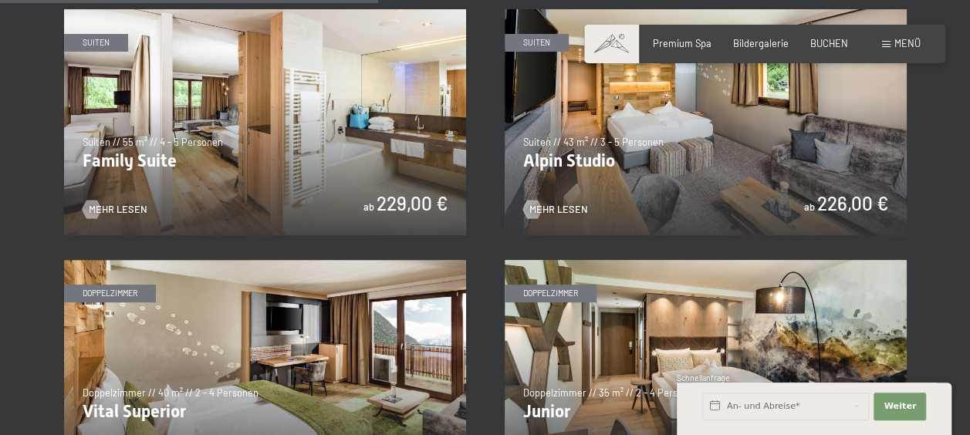
scroll to position [1543, 0]
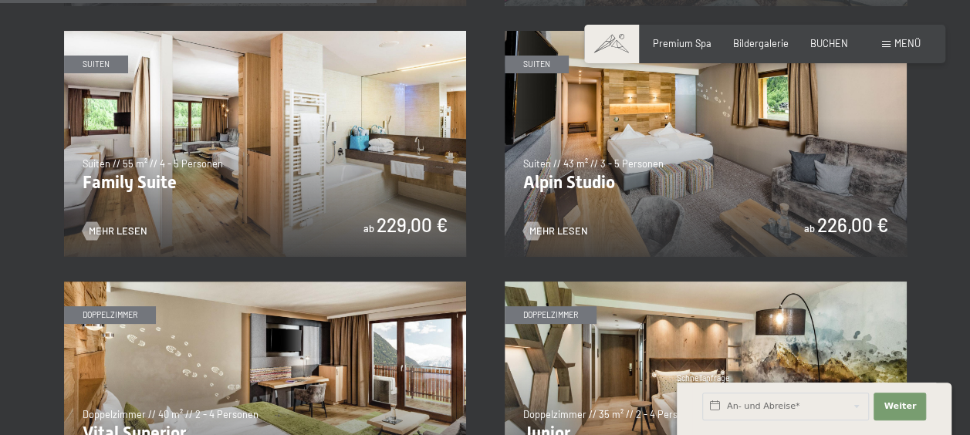
click at [654, 212] on img at bounding box center [706, 144] width 402 height 226
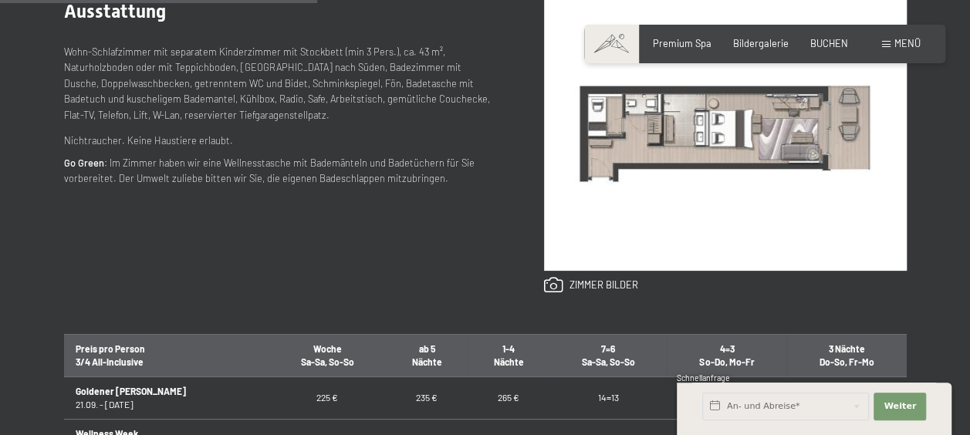
scroll to position [540, 0]
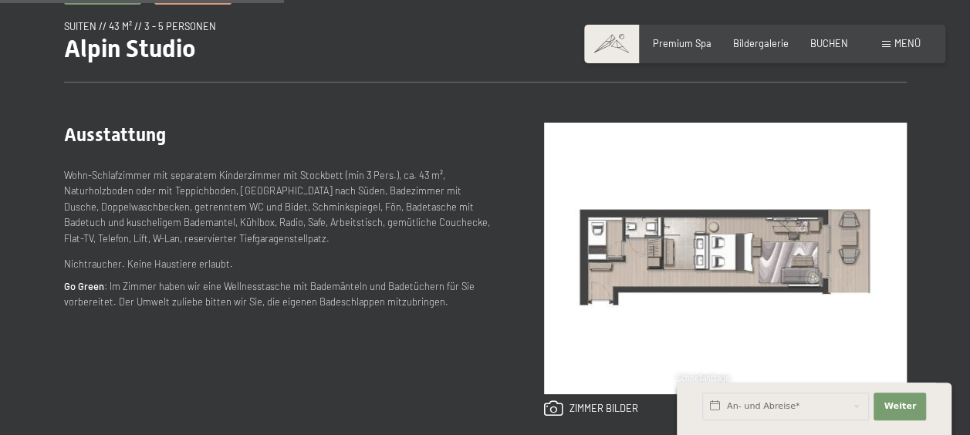
click at [693, 255] on img at bounding box center [725, 259] width 363 height 272
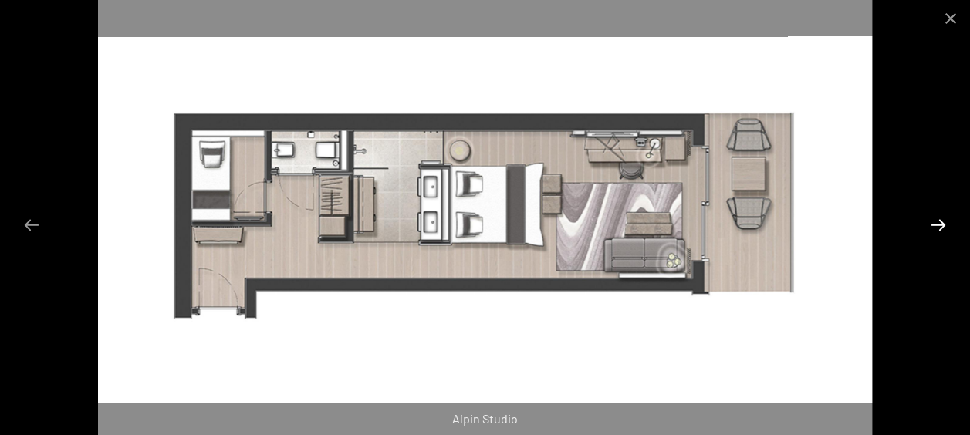
click at [939, 226] on button "Next slide" at bounding box center [938, 225] width 32 height 30
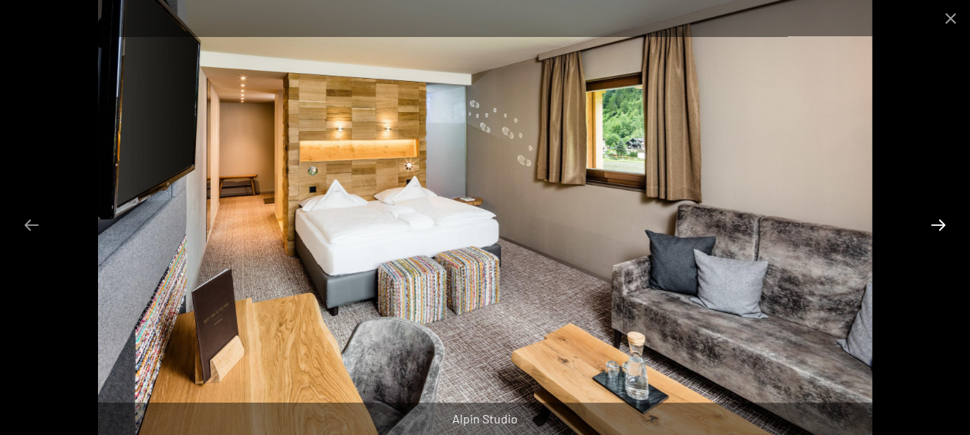
click at [939, 226] on button "Next slide" at bounding box center [938, 225] width 32 height 30
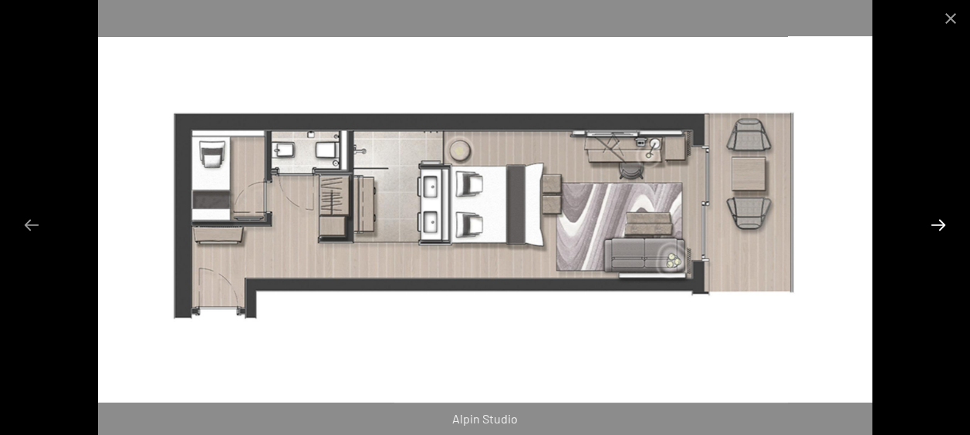
click at [939, 226] on button "Next slide" at bounding box center [938, 225] width 32 height 30
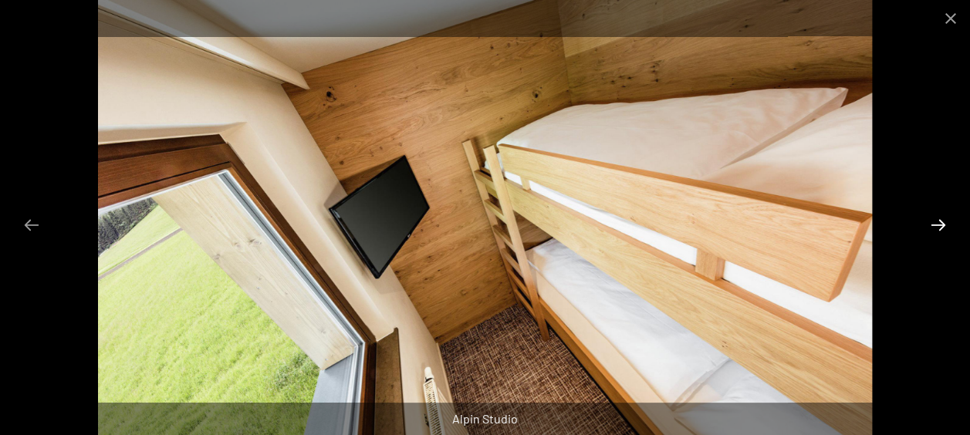
click at [937, 224] on button "Next slide" at bounding box center [938, 225] width 32 height 30
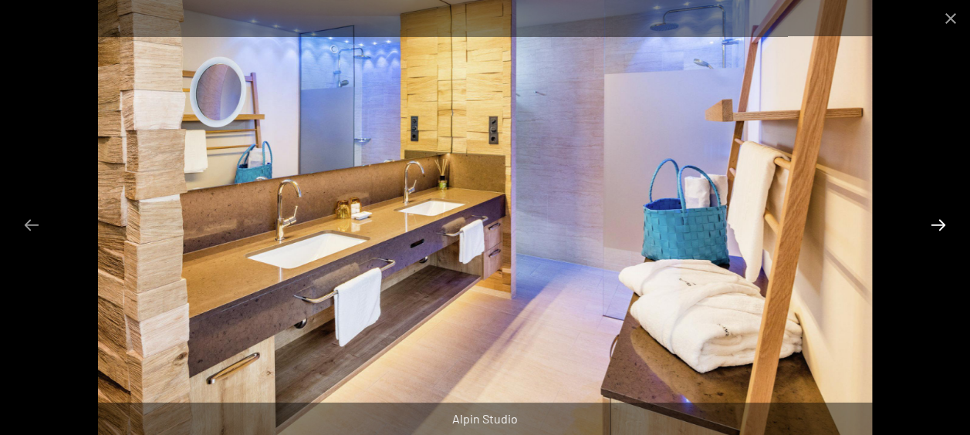
click at [937, 224] on button "Next slide" at bounding box center [938, 225] width 32 height 30
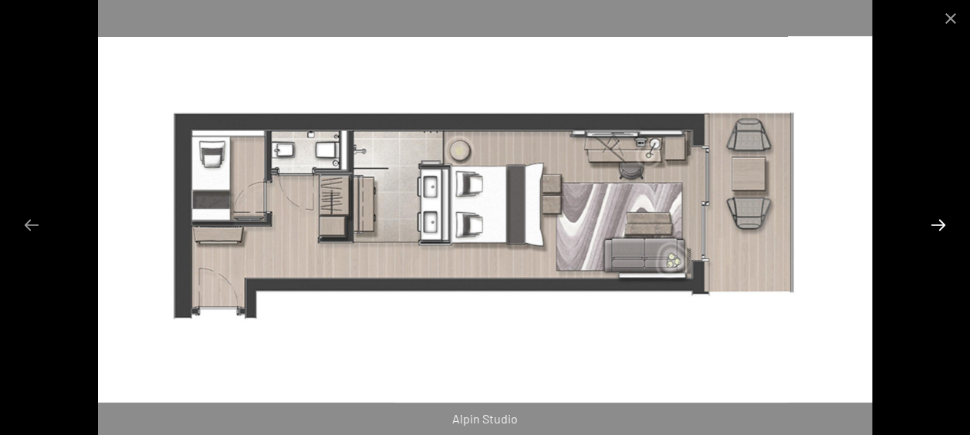
click at [937, 224] on button "Next slide" at bounding box center [938, 225] width 32 height 30
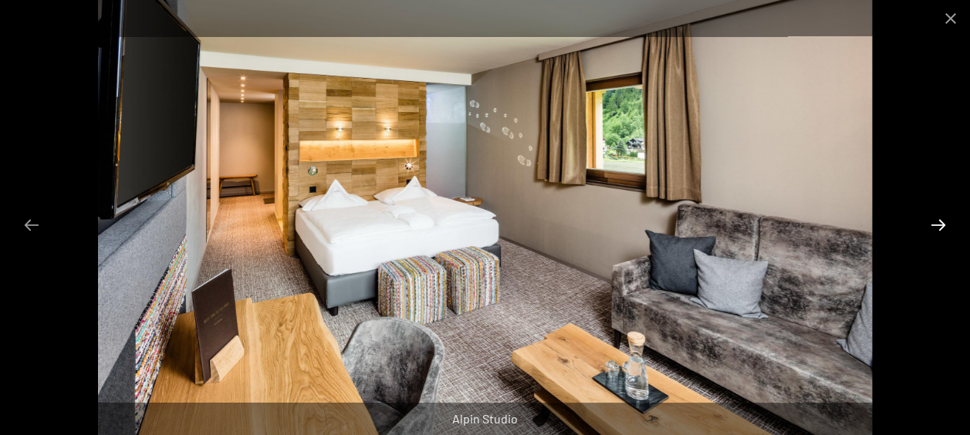
click at [937, 224] on button "Next slide" at bounding box center [938, 225] width 32 height 30
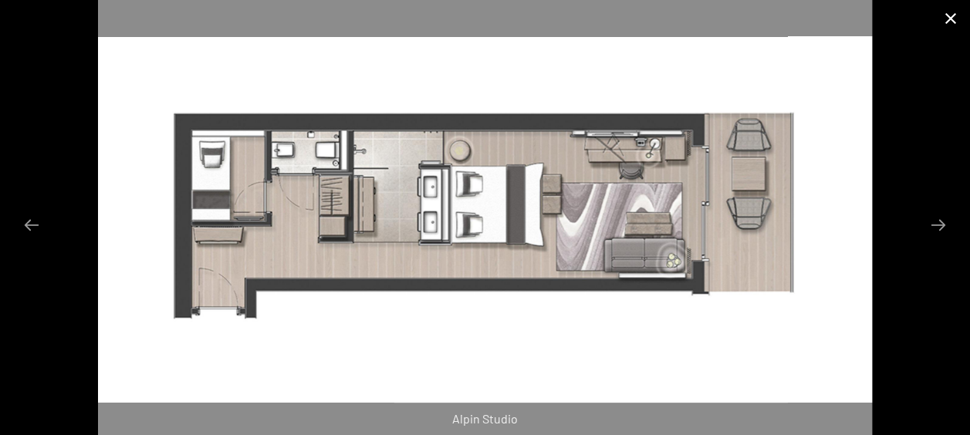
click at [946, 15] on button "Close gallery" at bounding box center [950, 18] width 39 height 36
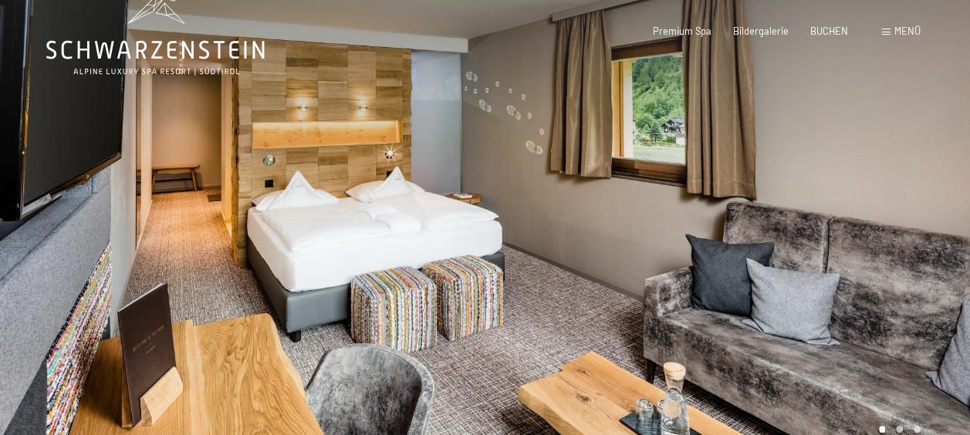
scroll to position [0, 0]
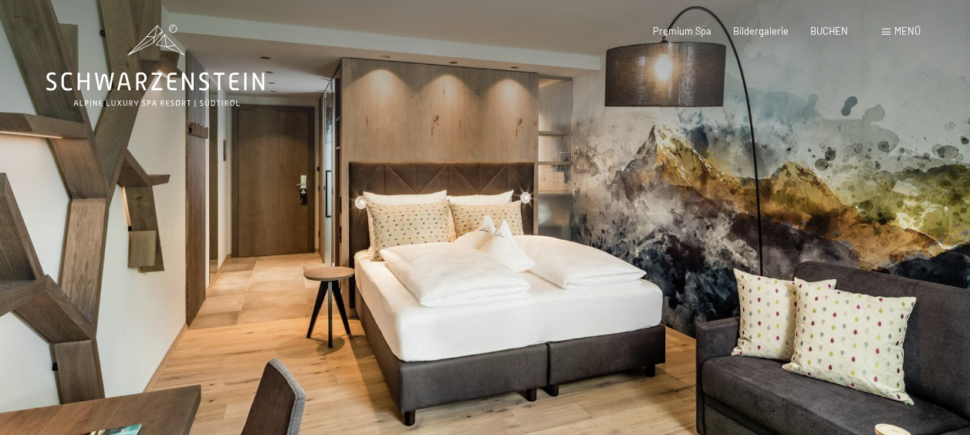
click at [677, 215] on div at bounding box center [727, 251] width 485 height 502
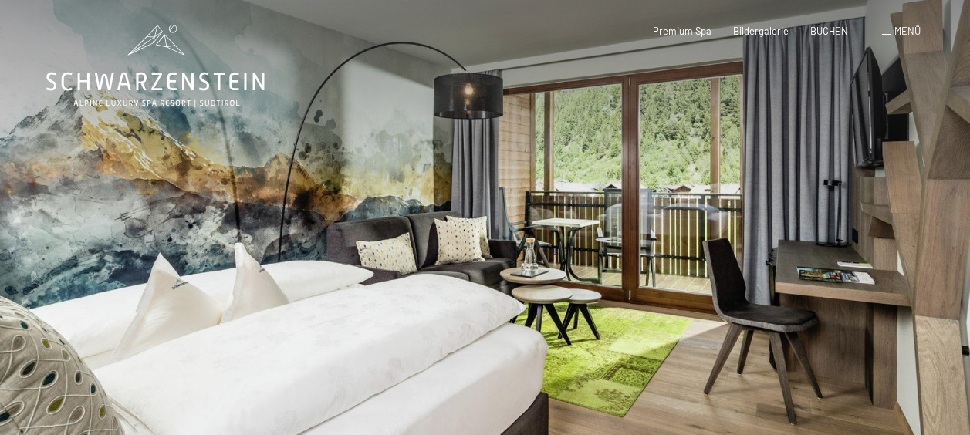
click at [677, 215] on div at bounding box center [727, 251] width 485 height 502
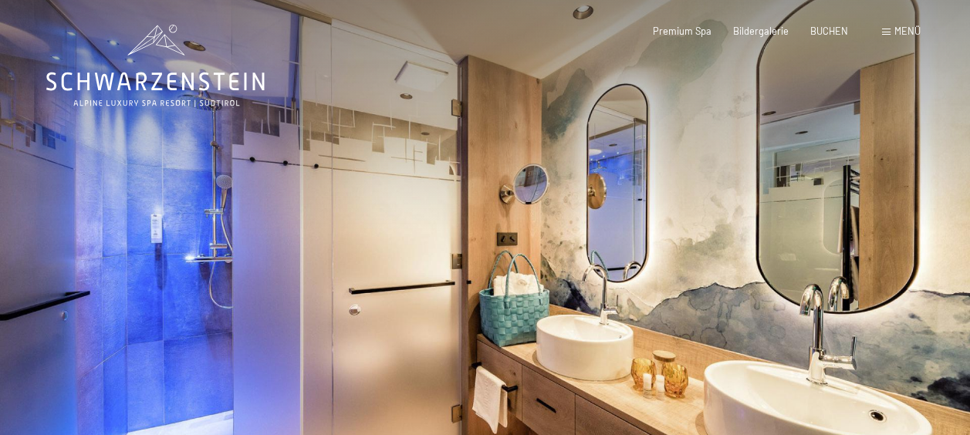
click at [735, 235] on div at bounding box center [727, 251] width 485 height 502
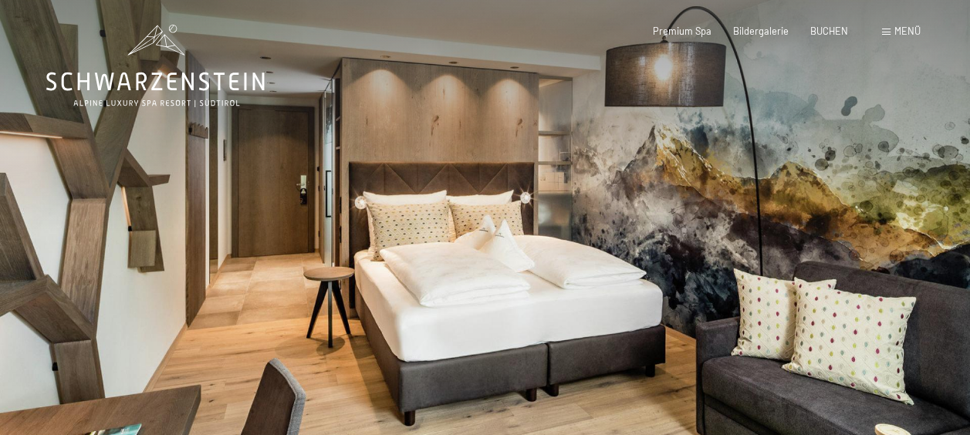
click at [735, 235] on div at bounding box center [727, 251] width 485 height 502
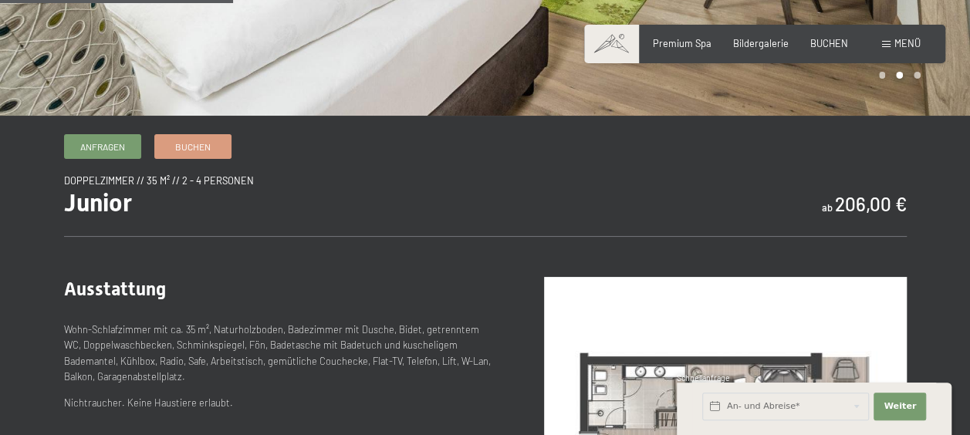
scroll to position [617, 0]
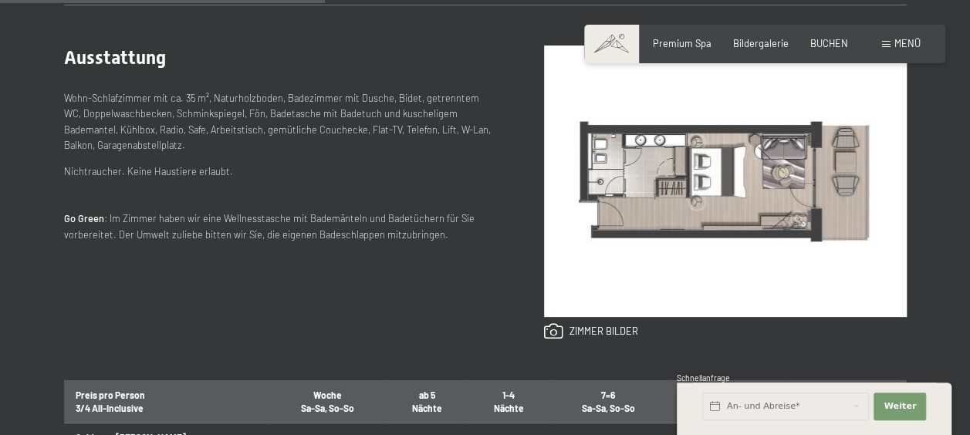
click at [724, 201] on img at bounding box center [725, 182] width 363 height 272
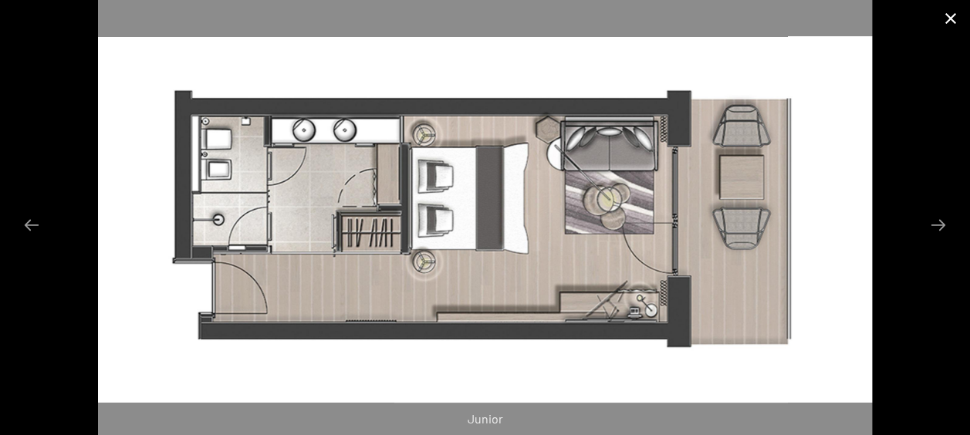
click at [951, 19] on button "Close gallery" at bounding box center [950, 18] width 39 height 36
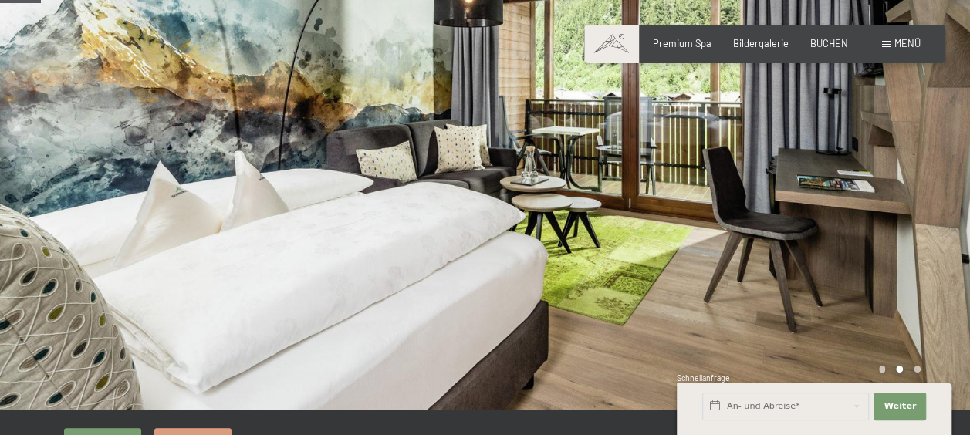
scroll to position [77, 0]
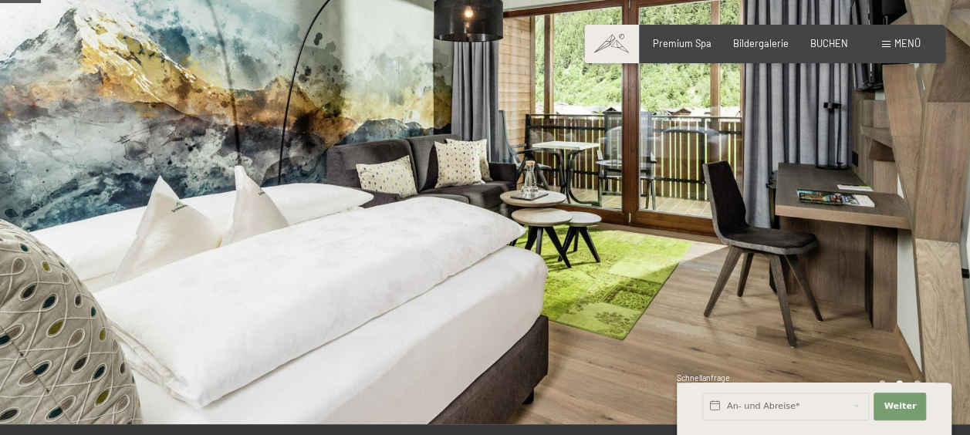
click at [747, 252] on div at bounding box center [727, 174] width 485 height 502
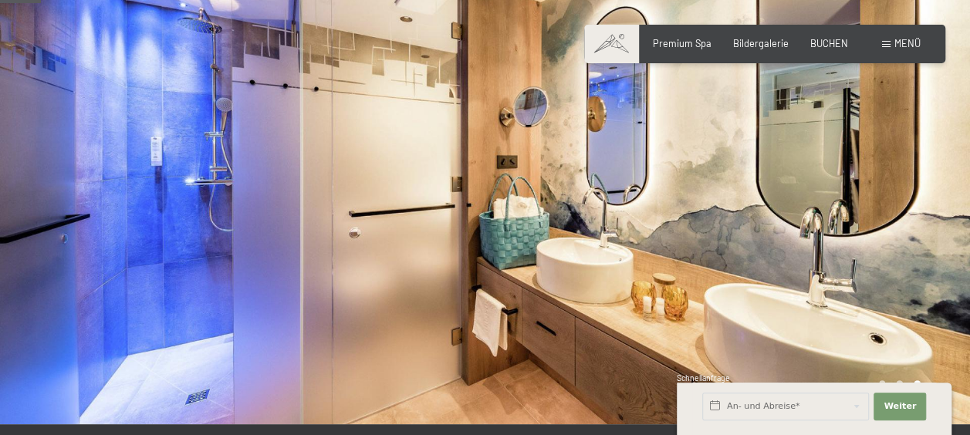
click at [747, 252] on div at bounding box center [727, 174] width 485 height 502
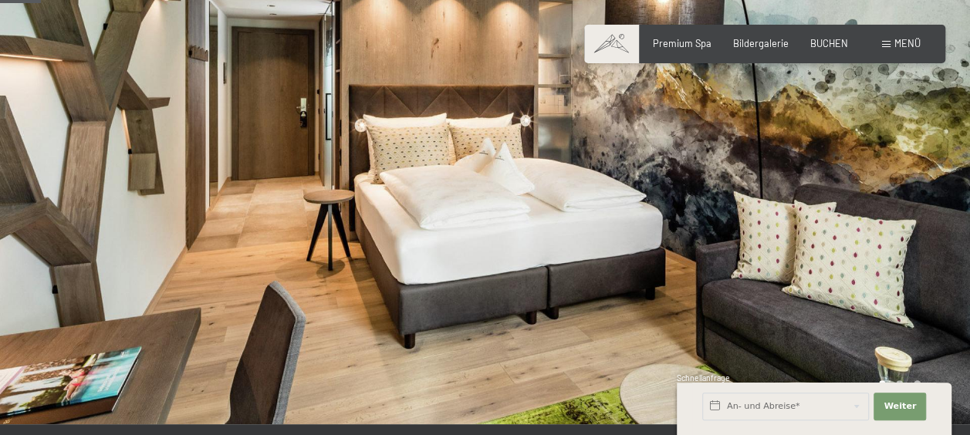
click at [747, 252] on div at bounding box center [727, 174] width 485 height 502
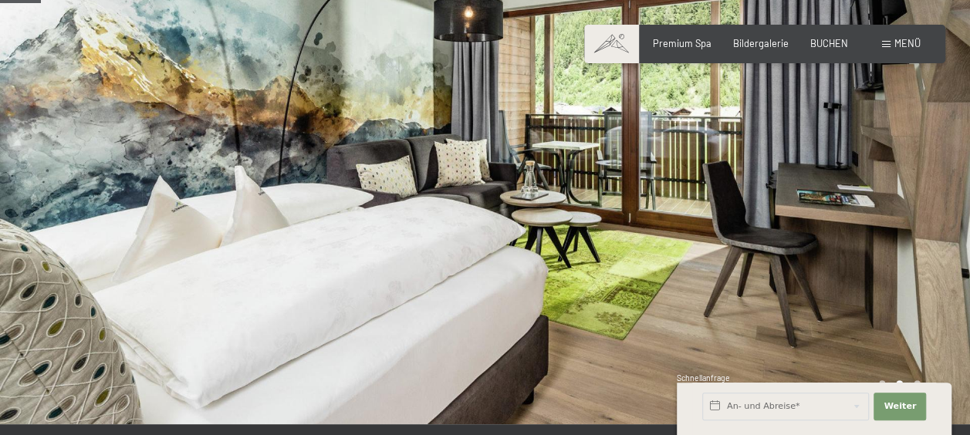
click at [747, 252] on div at bounding box center [727, 174] width 485 height 502
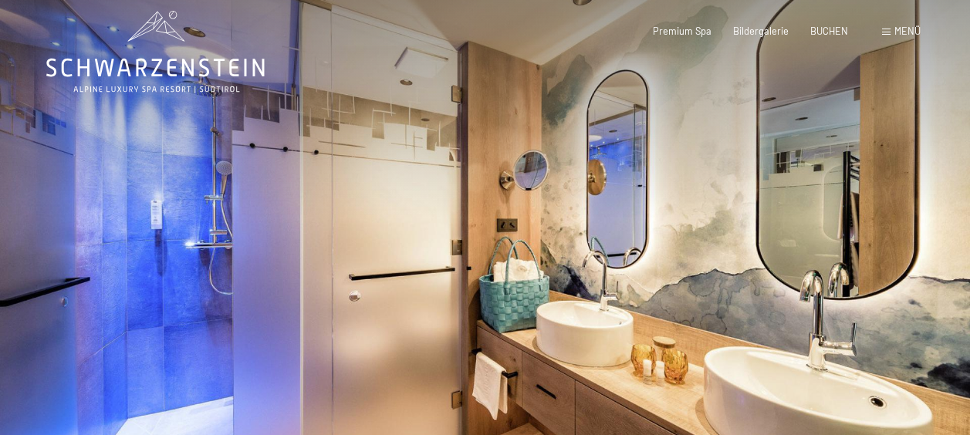
scroll to position [0, 0]
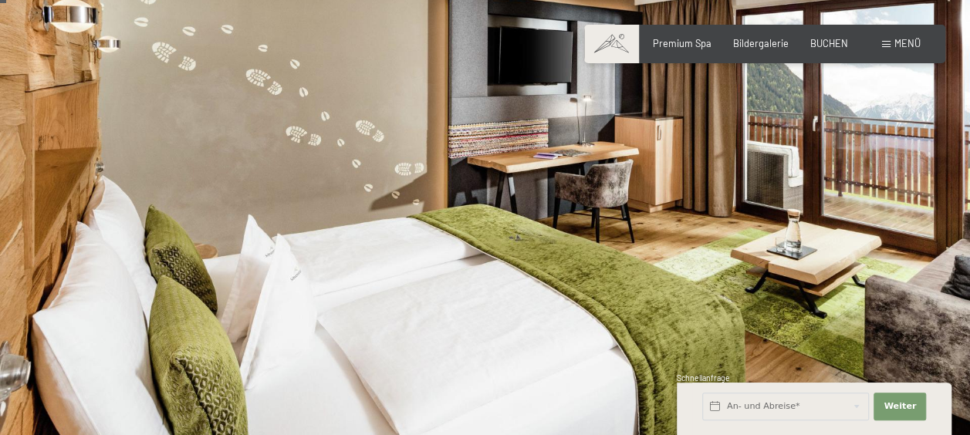
scroll to position [77, 0]
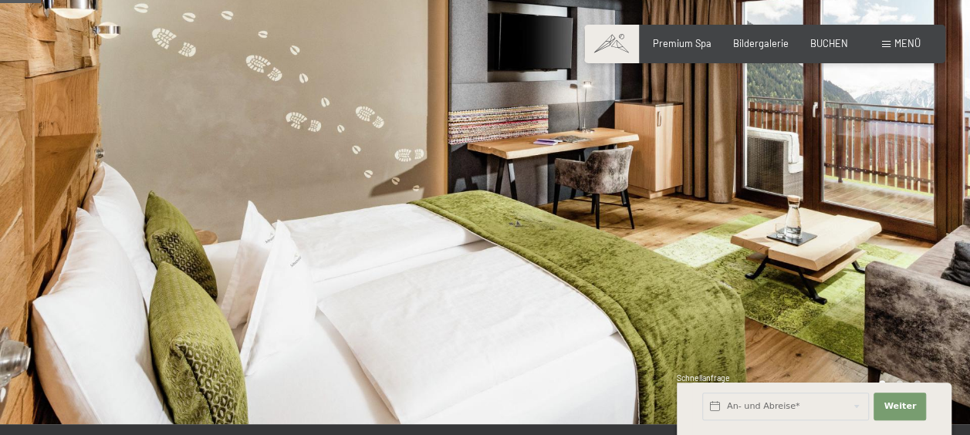
click at [711, 160] on div at bounding box center [727, 174] width 485 height 502
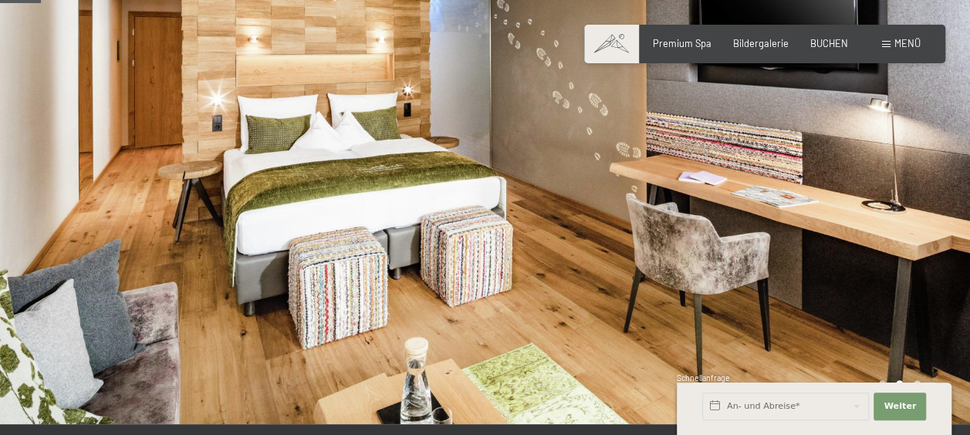
click at [711, 160] on div at bounding box center [727, 174] width 485 height 502
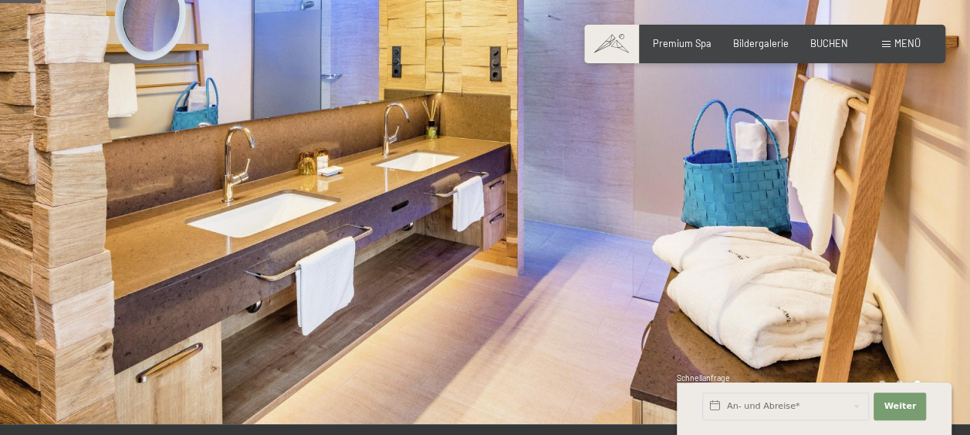
click at [711, 160] on div at bounding box center [727, 174] width 485 height 502
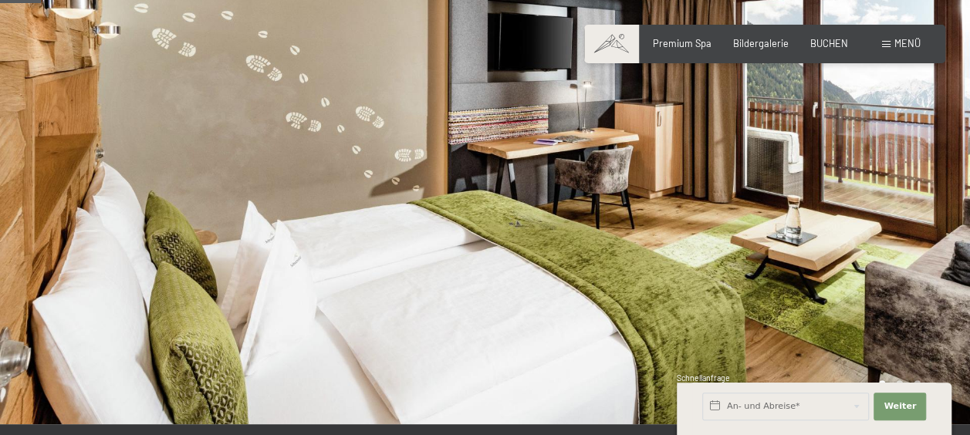
click at [711, 160] on div at bounding box center [727, 174] width 485 height 502
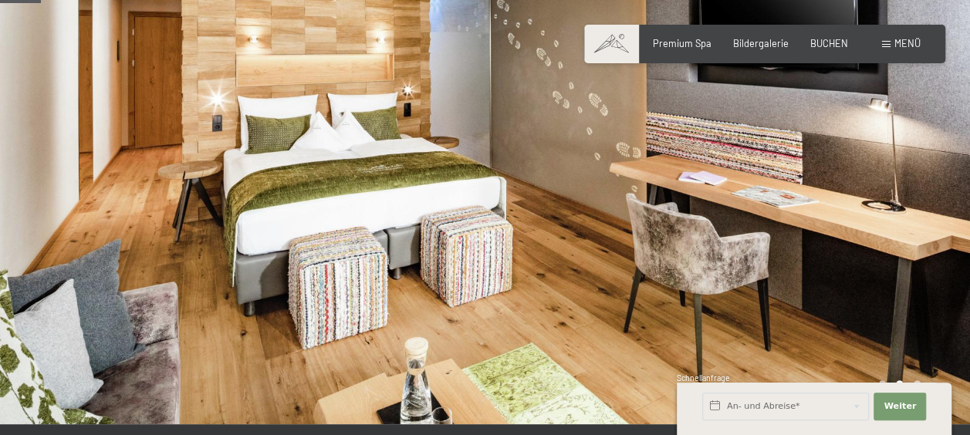
click at [711, 160] on div at bounding box center [727, 174] width 485 height 502
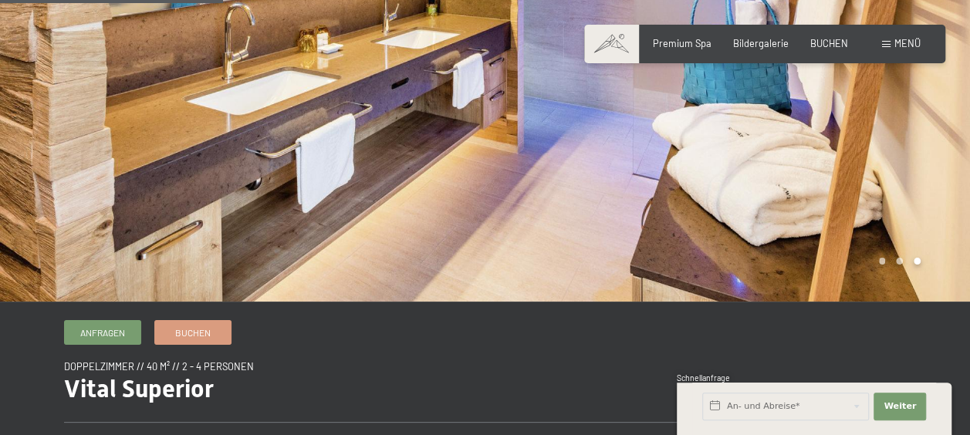
scroll to position [540, 0]
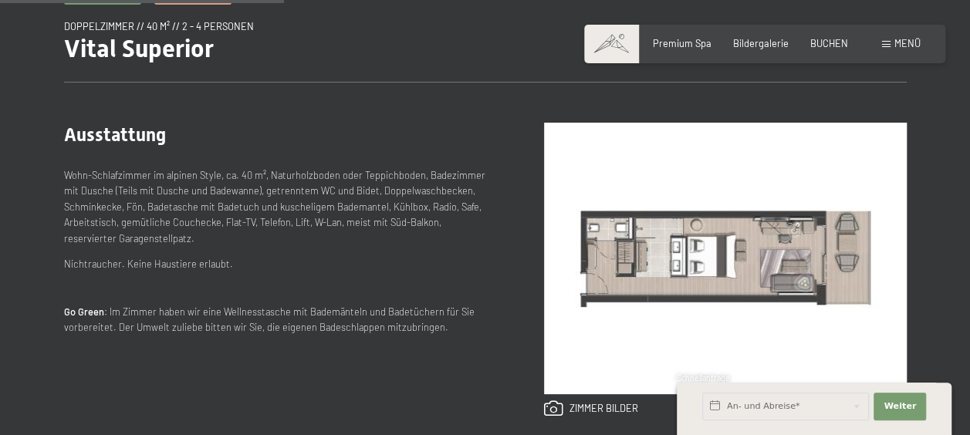
click at [741, 248] on img at bounding box center [725, 259] width 363 height 272
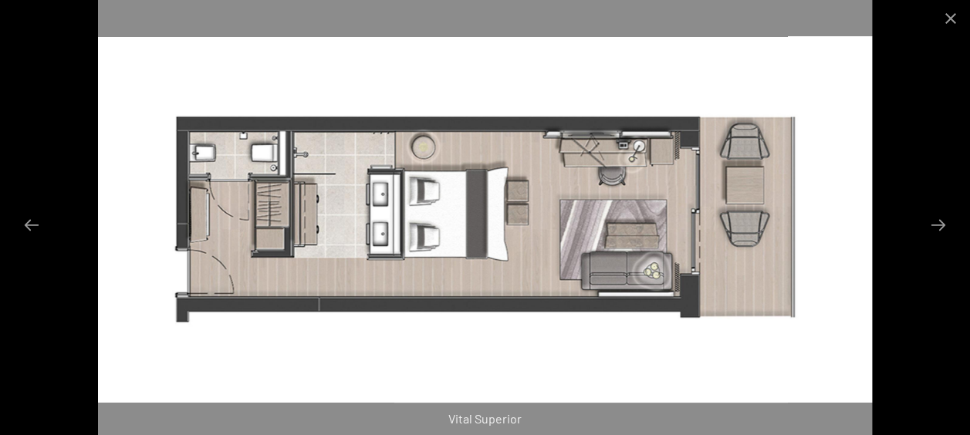
click at [600, 235] on img at bounding box center [485, 217] width 774 height 435
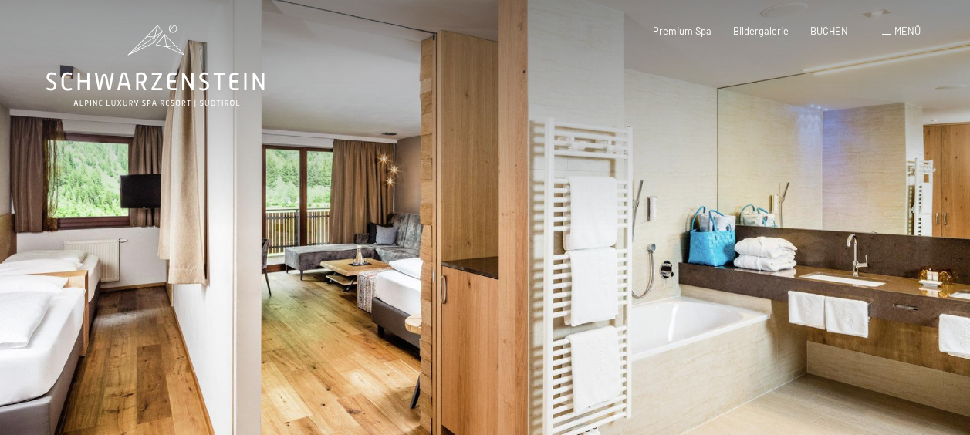
click at [745, 222] on div at bounding box center [727, 251] width 485 height 502
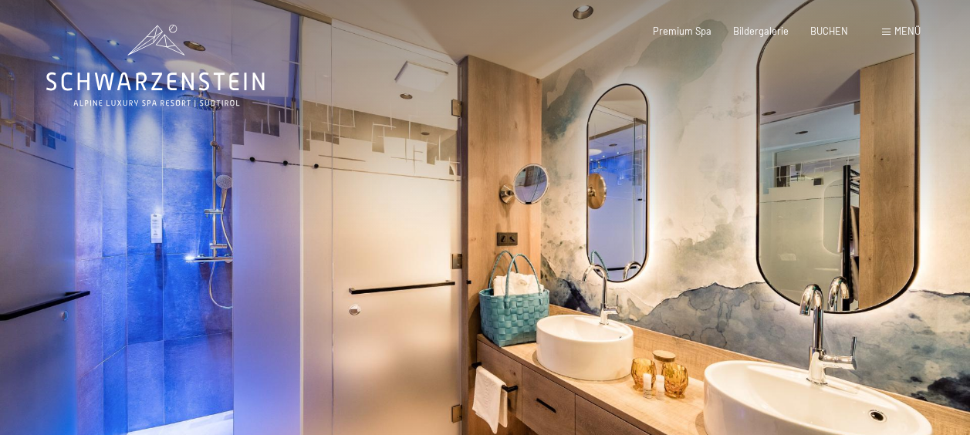
click at [745, 222] on div at bounding box center [727, 251] width 485 height 502
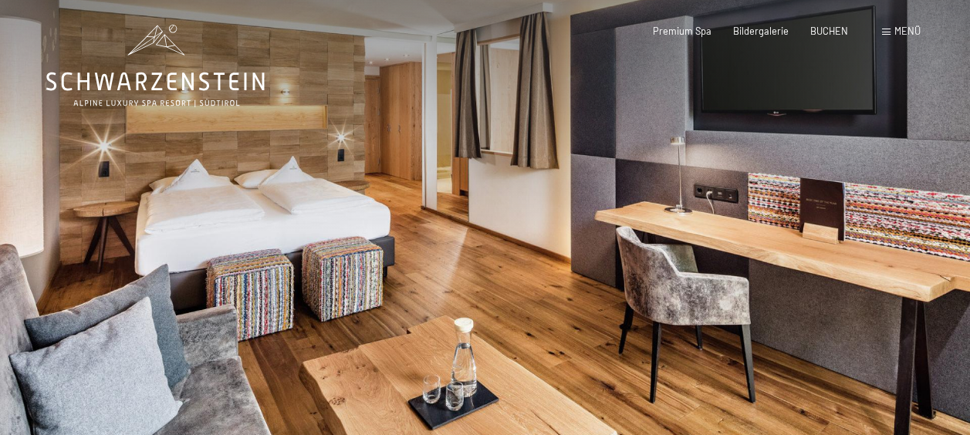
click at [745, 222] on div at bounding box center [727, 251] width 485 height 502
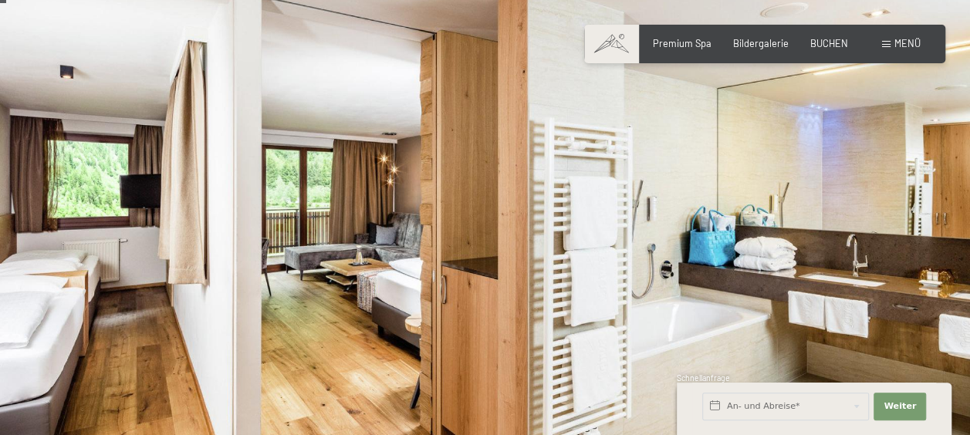
scroll to position [77, 0]
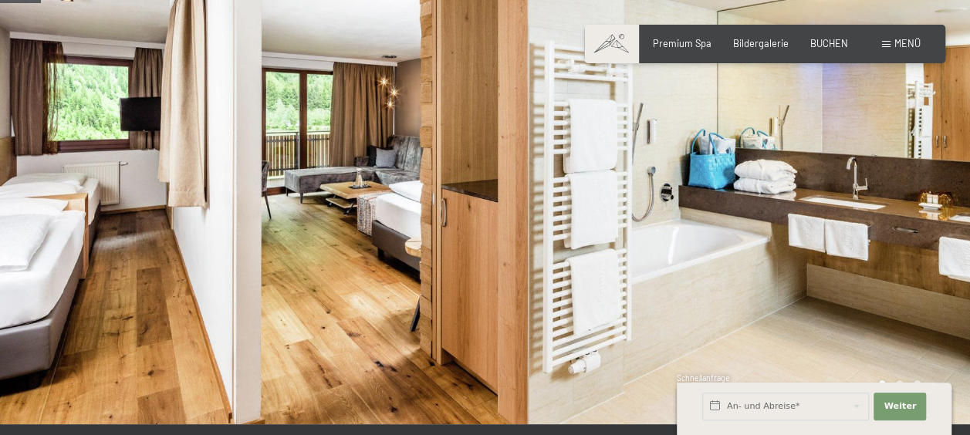
click at [745, 222] on div at bounding box center [727, 174] width 485 height 502
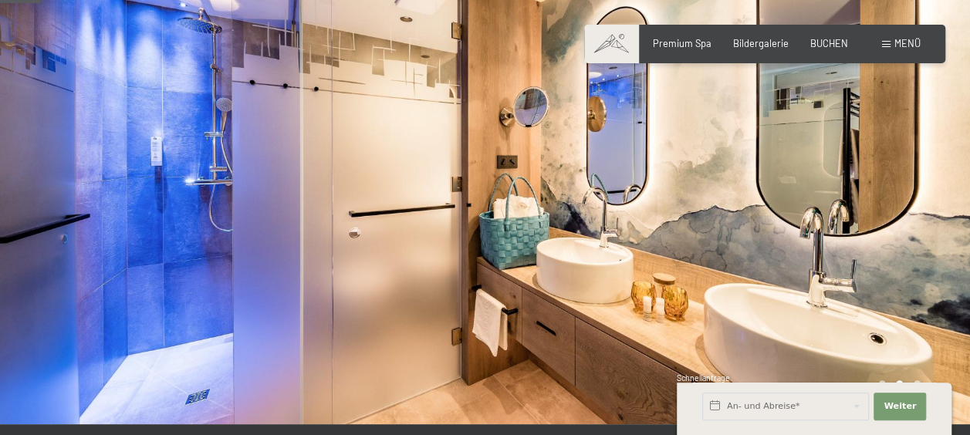
click at [745, 222] on div at bounding box center [727, 174] width 485 height 502
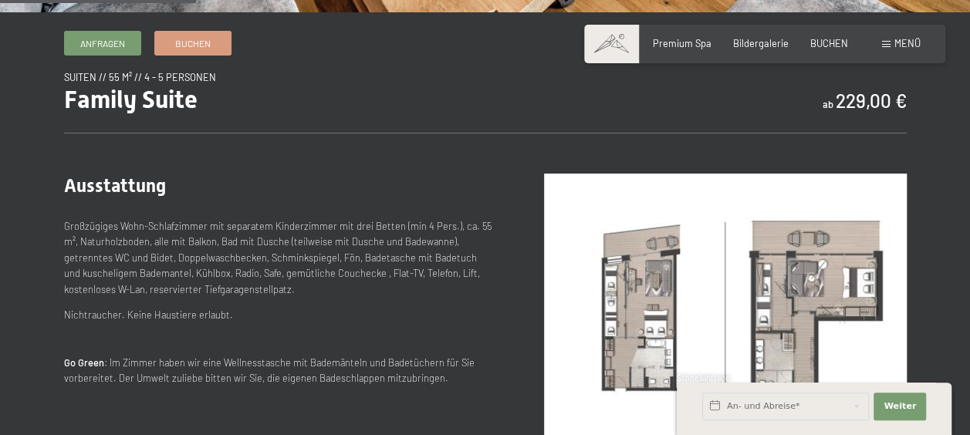
scroll to position [540, 0]
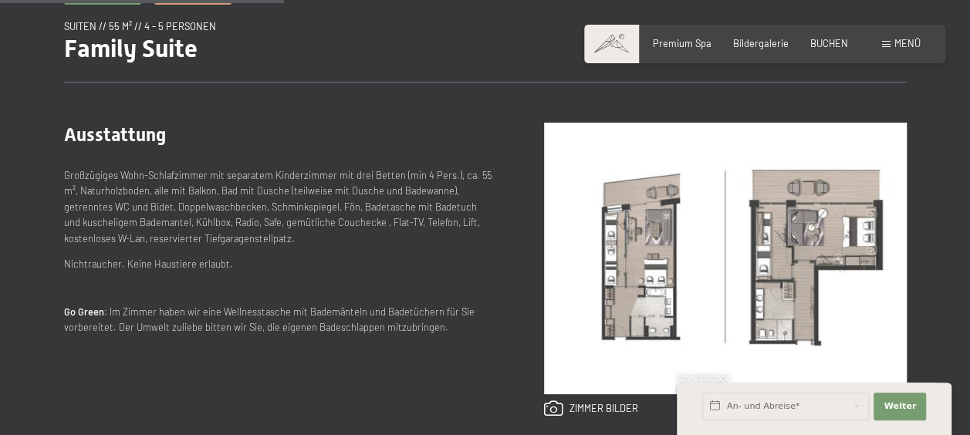
click at [738, 220] on img at bounding box center [725, 259] width 363 height 272
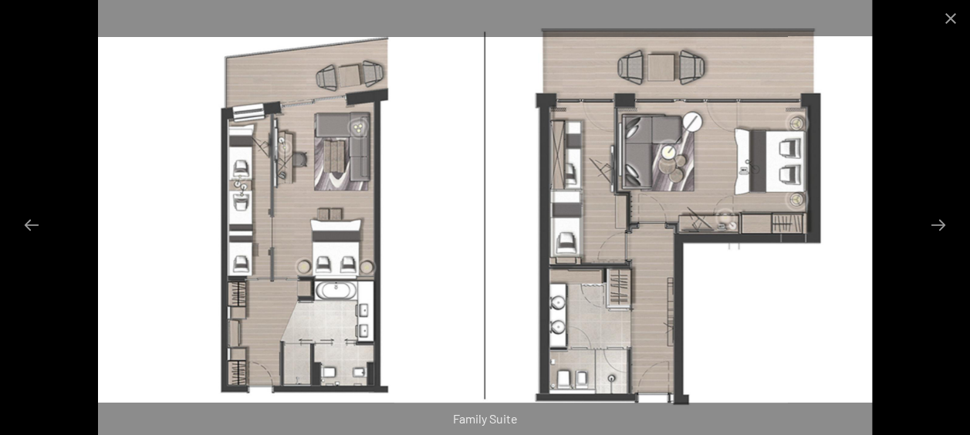
scroll to position [849, 0]
click at [937, 227] on button "Next slide" at bounding box center [938, 225] width 32 height 30
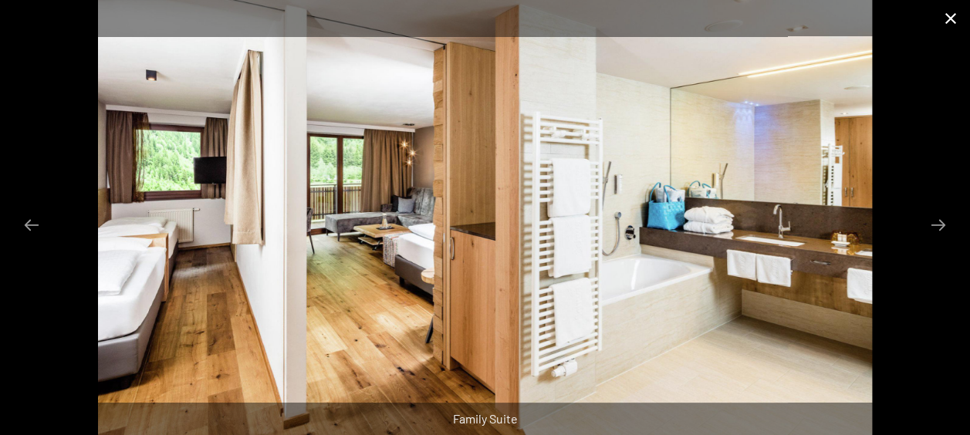
click at [952, 18] on button "Close gallery" at bounding box center [950, 18] width 39 height 36
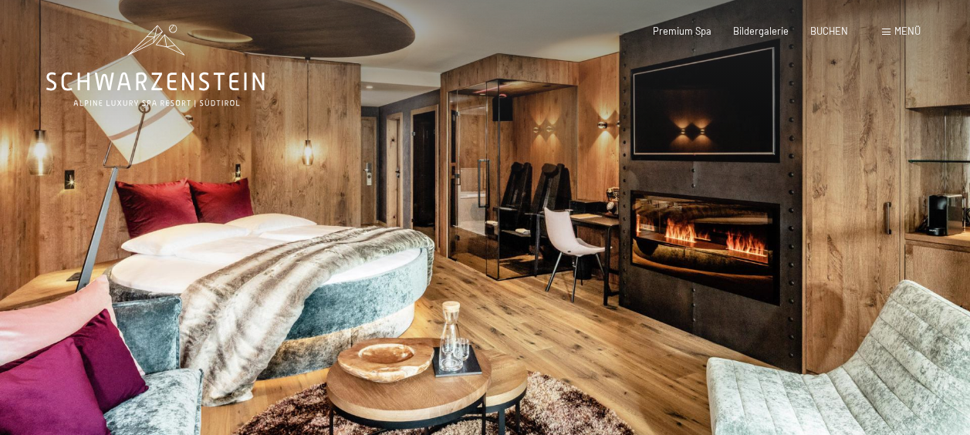
click at [707, 258] on div at bounding box center [727, 251] width 485 height 502
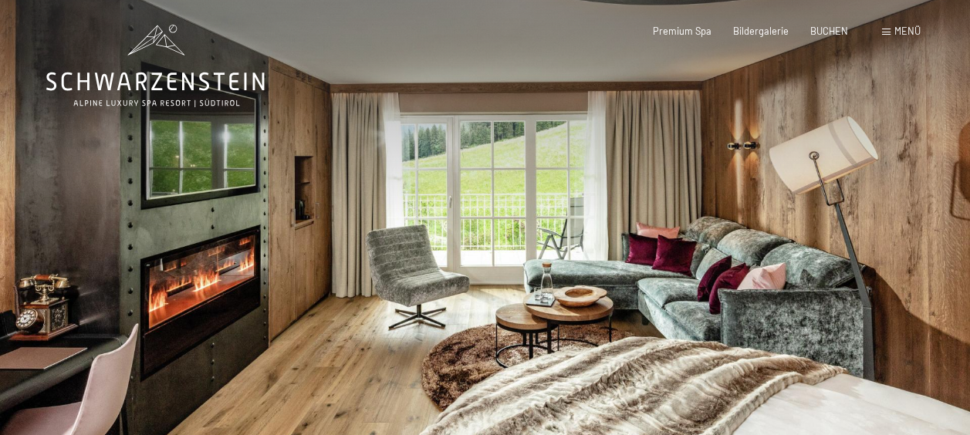
click at [810, 238] on div at bounding box center [727, 251] width 485 height 502
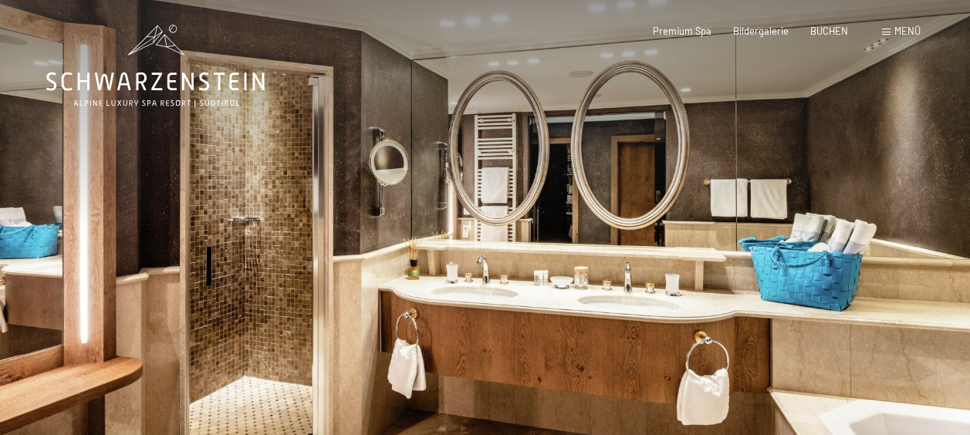
click at [810, 238] on div at bounding box center [727, 251] width 485 height 502
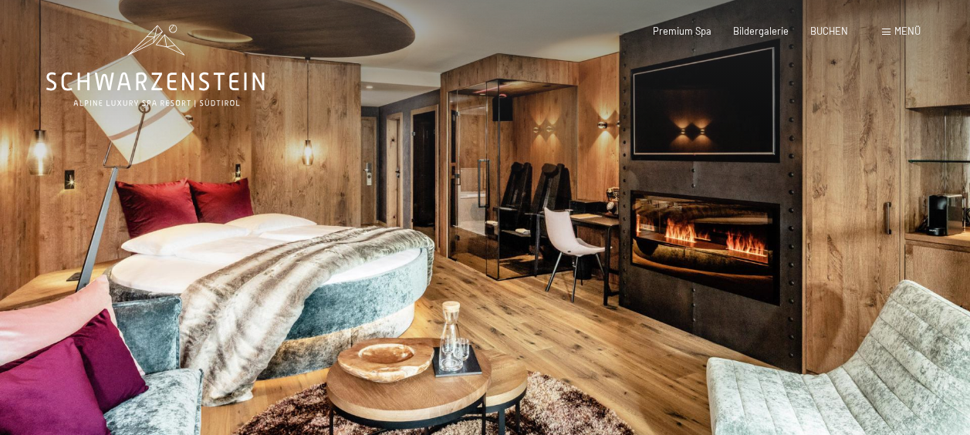
click at [810, 238] on div at bounding box center [727, 251] width 485 height 502
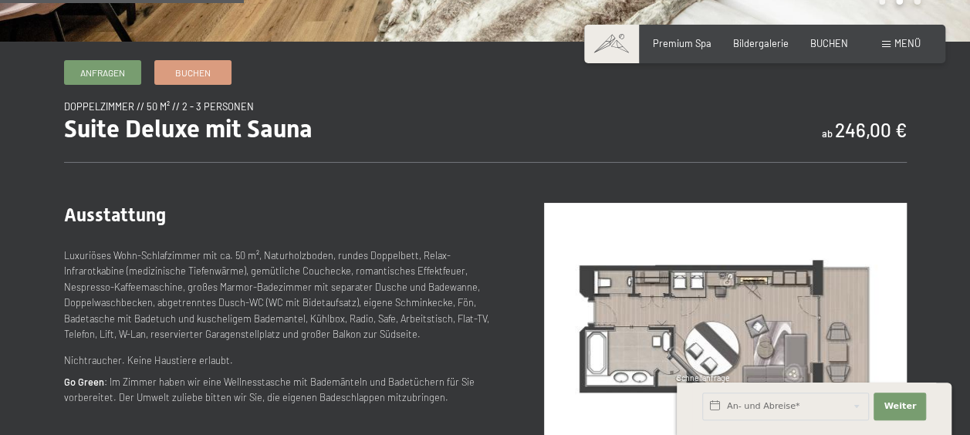
scroll to position [463, 0]
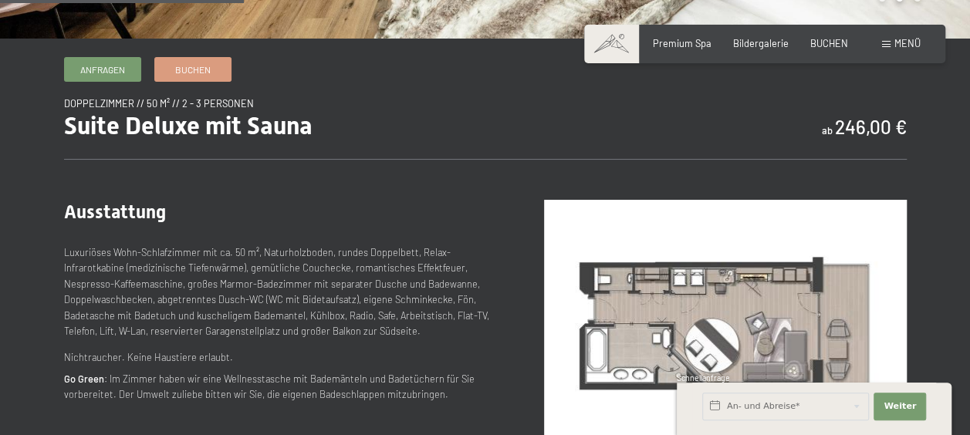
click at [779, 292] on img at bounding box center [725, 336] width 363 height 272
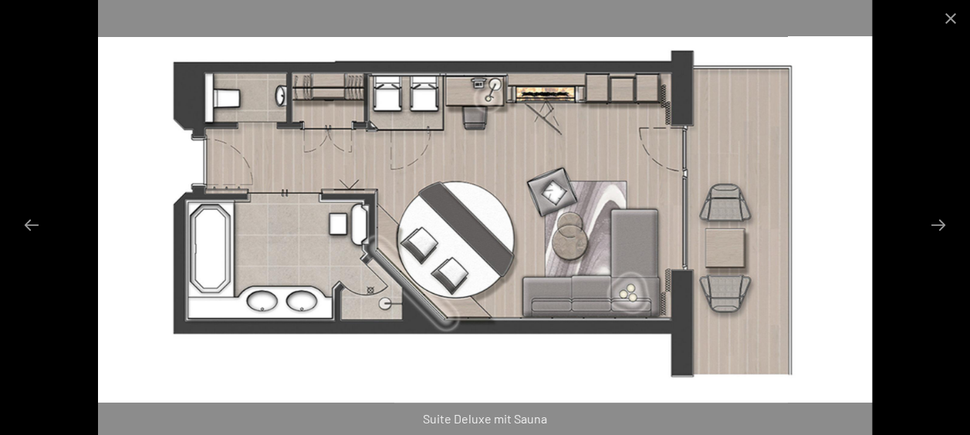
click at [744, 273] on img at bounding box center [485, 217] width 774 height 435
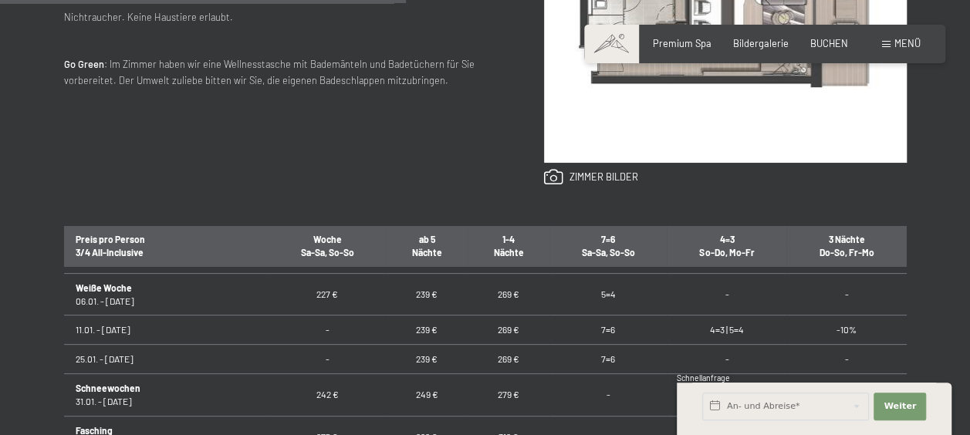
scroll to position [386, 0]
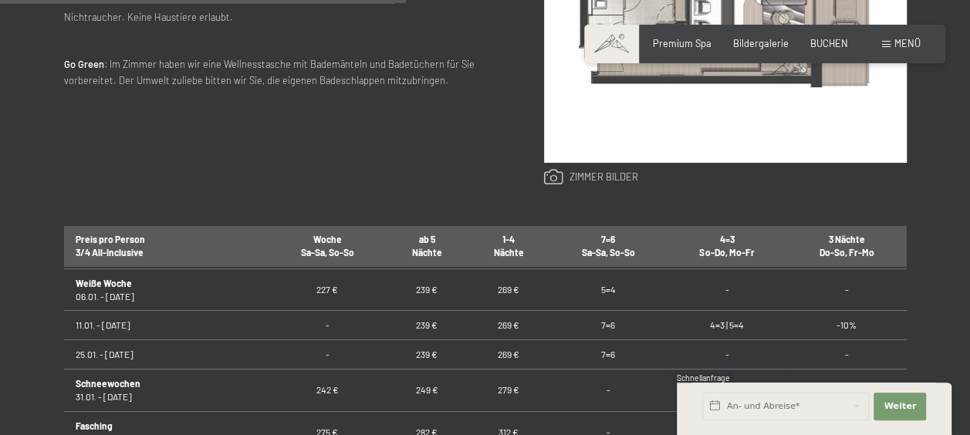
click at [579, 177] on link at bounding box center [591, 177] width 94 height 17
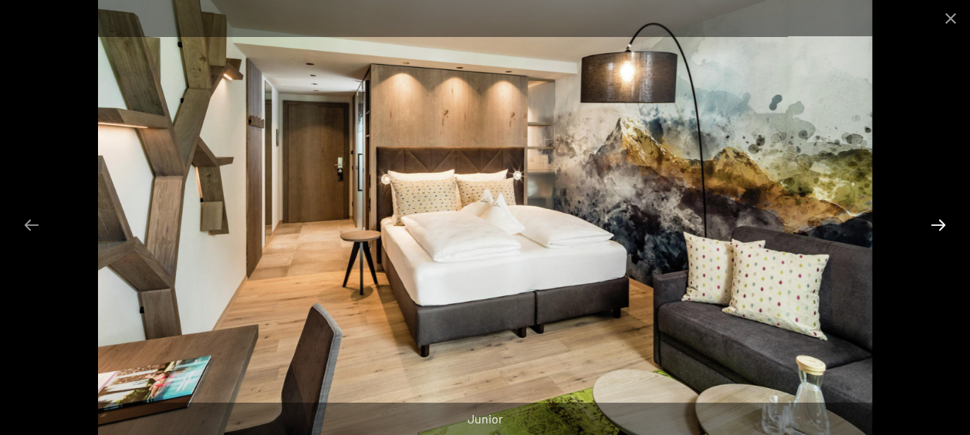
click at [938, 224] on button "Next slide" at bounding box center [938, 225] width 32 height 30
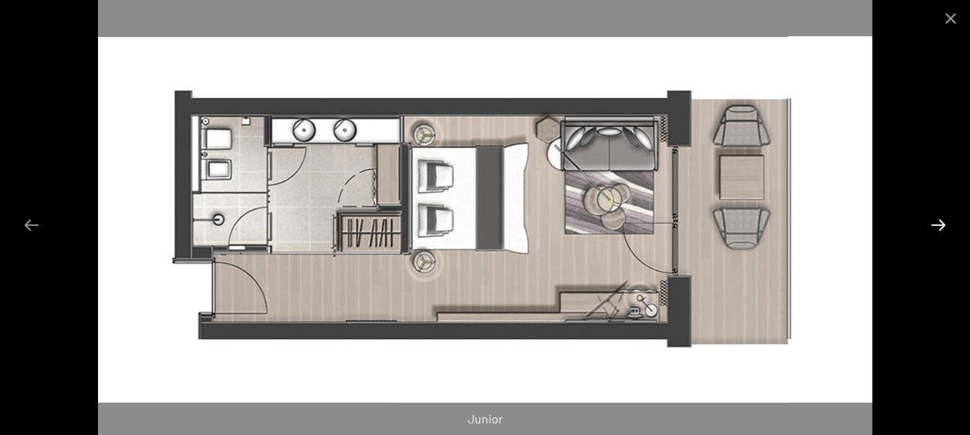
click at [938, 224] on button "Next slide" at bounding box center [938, 225] width 32 height 30
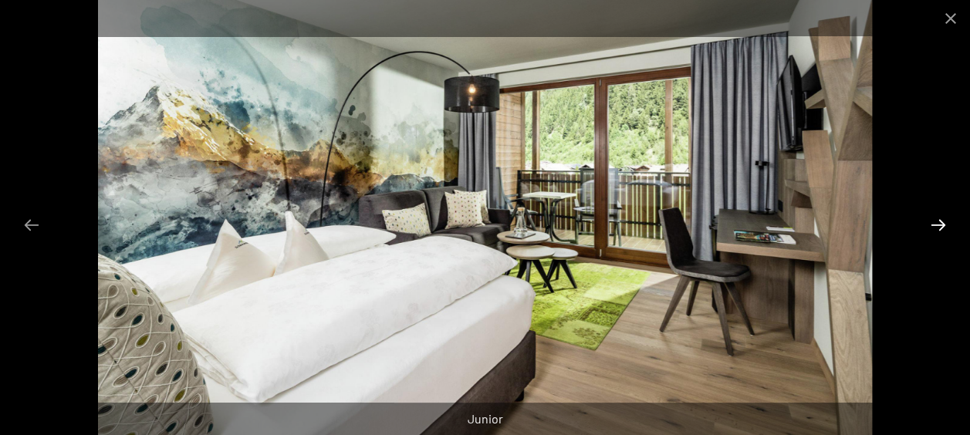
click at [938, 224] on button "Next slide" at bounding box center [938, 225] width 32 height 30
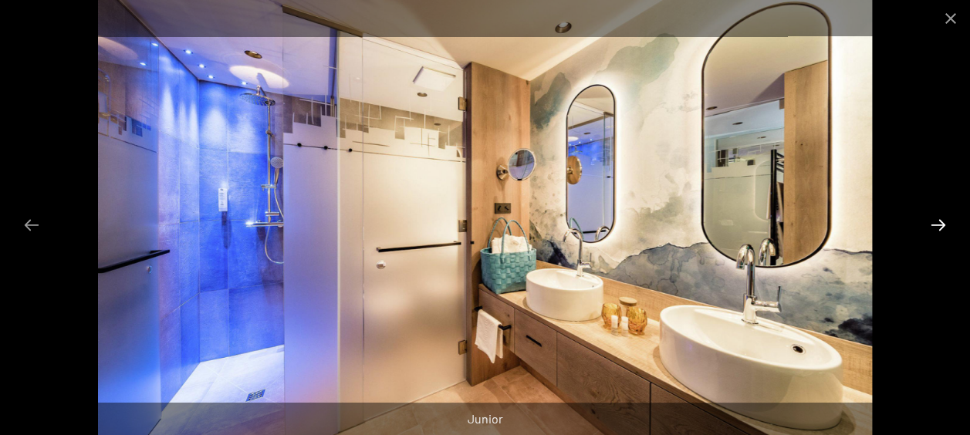
click at [938, 224] on button "Next slide" at bounding box center [938, 225] width 32 height 30
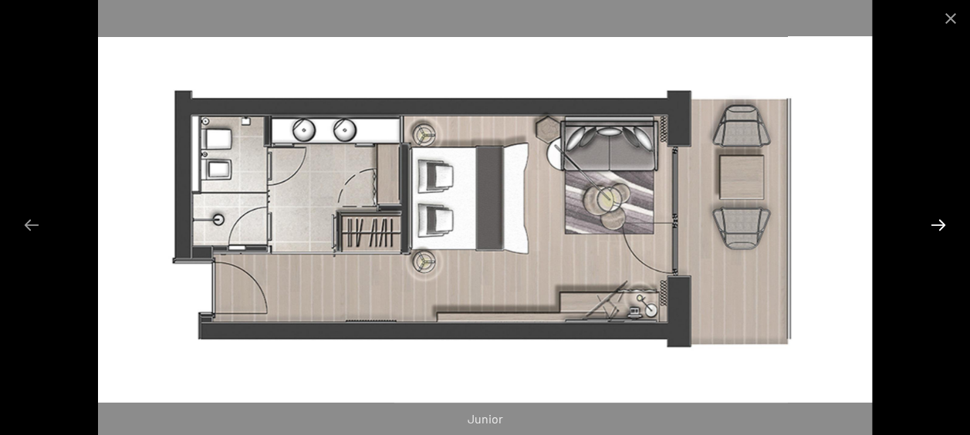
click at [938, 224] on button "Next slide" at bounding box center [938, 225] width 32 height 30
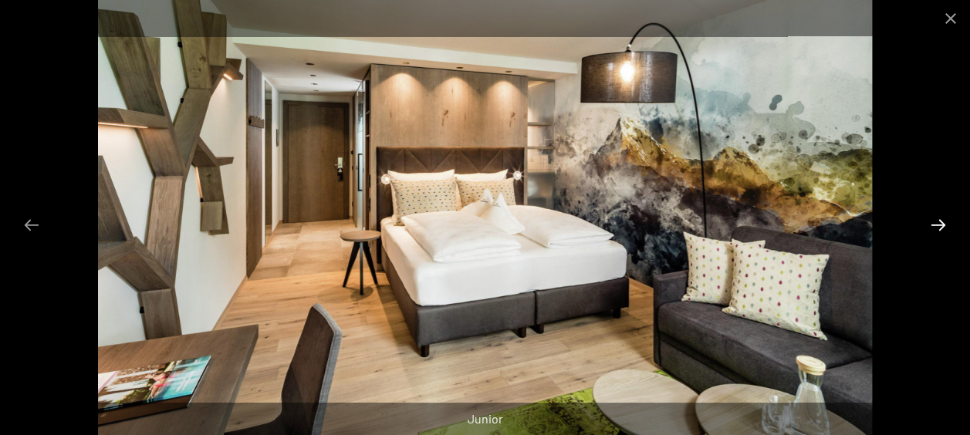
click at [938, 224] on button "Next slide" at bounding box center [938, 225] width 32 height 30
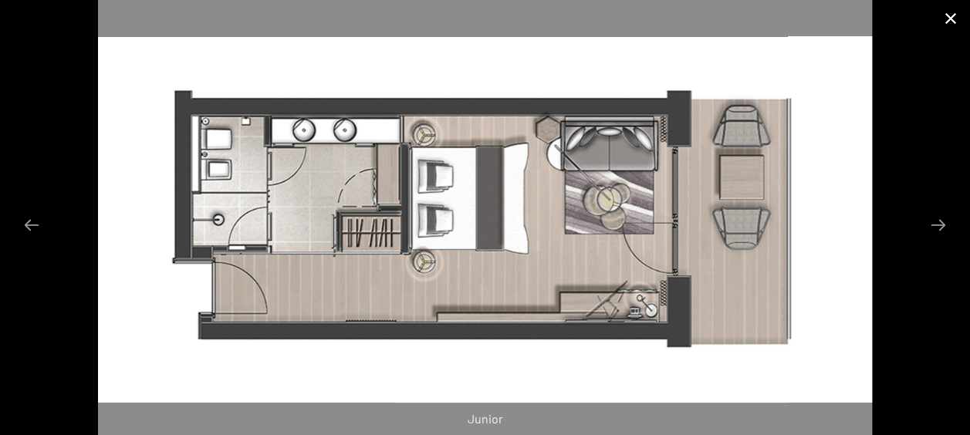
click at [947, 23] on button "Close gallery" at bounding box center [950, 18] width 39 height 36
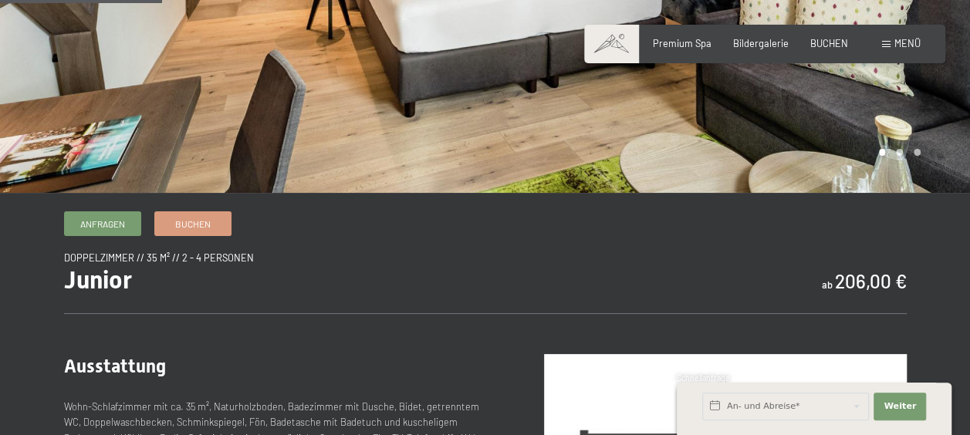
scroll to position [309, 0]
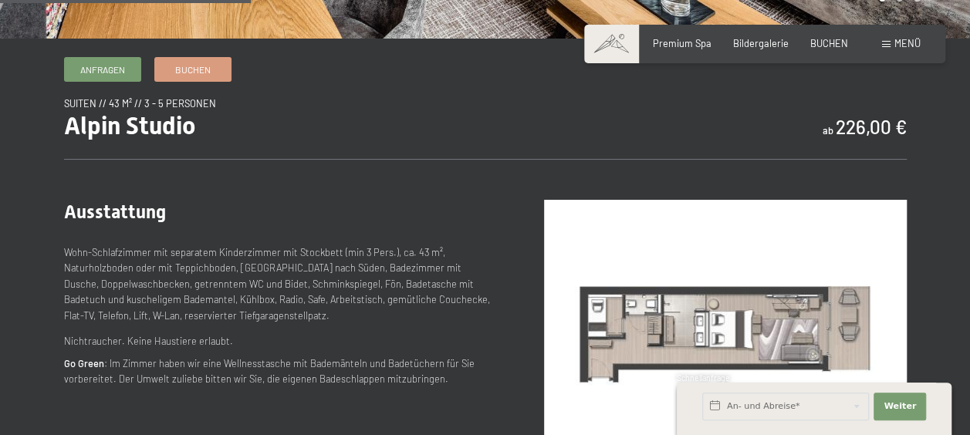
scroll to position [772, 0]
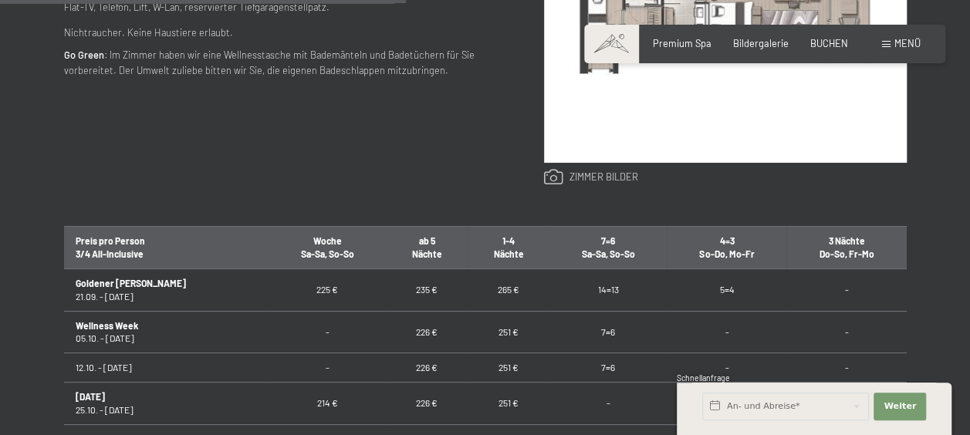
click at [592, 178] on link at bounding box center [591, 177] width 94 height 17
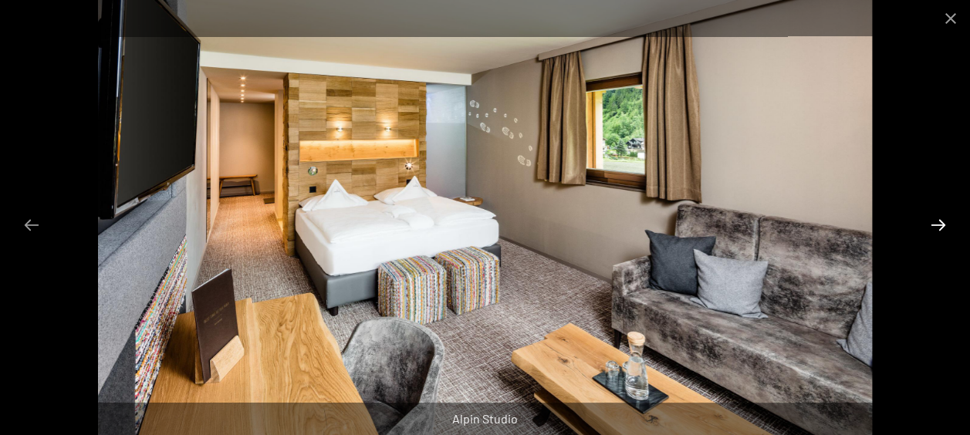
click at [934, 219] on button "Next slide" at bounding box center [938, 225] width 32 height 30
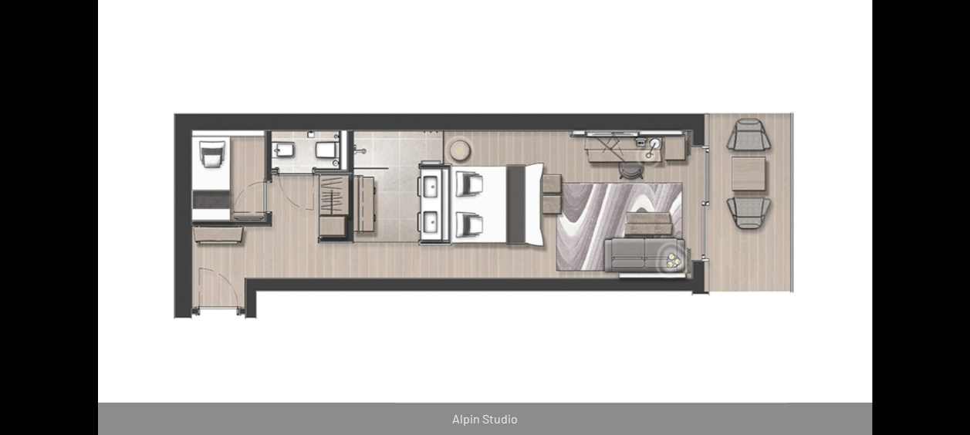
click at [934, 219] on button "Next slide" at bounding box center [946, 225] width 32 height 30
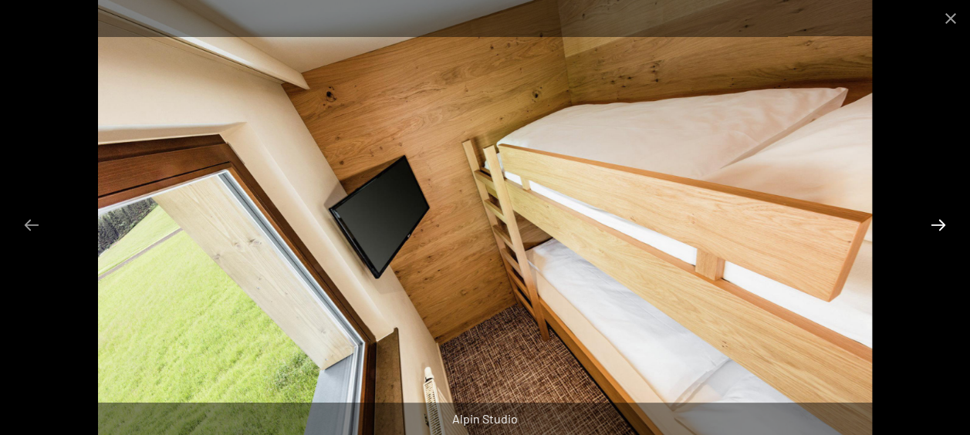
click at [941, 225] on button "Next slide" at bounding box center [938, 225] width 32 height 30
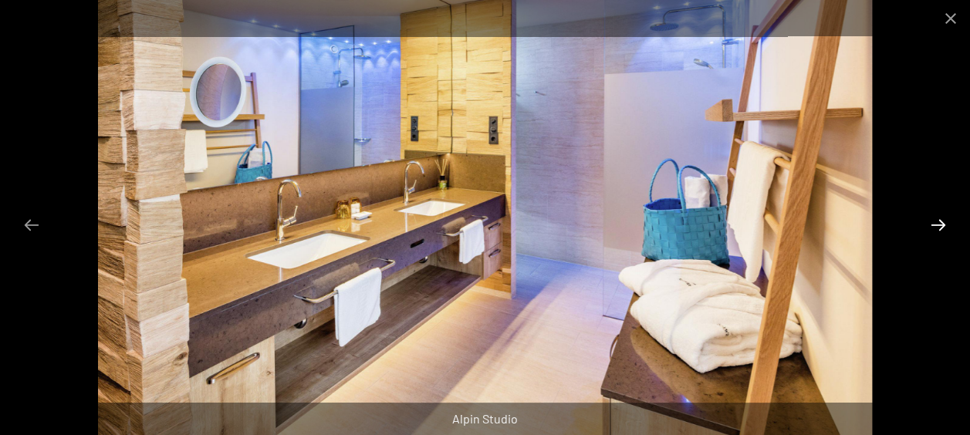
click at [941, 225] on button "Next slide" at bounding box center [938, 225] width 32 height 30
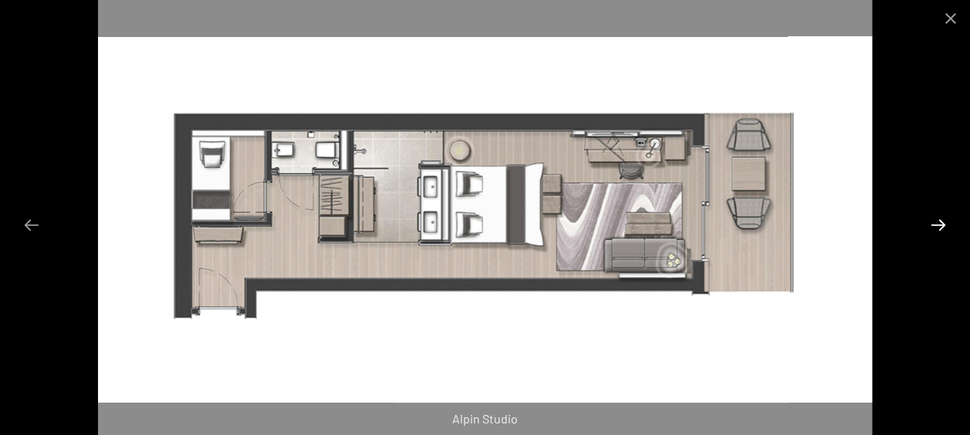
click at [941, 225] on button "Next slide" at bounding box center [938, 225] width 32 height 30
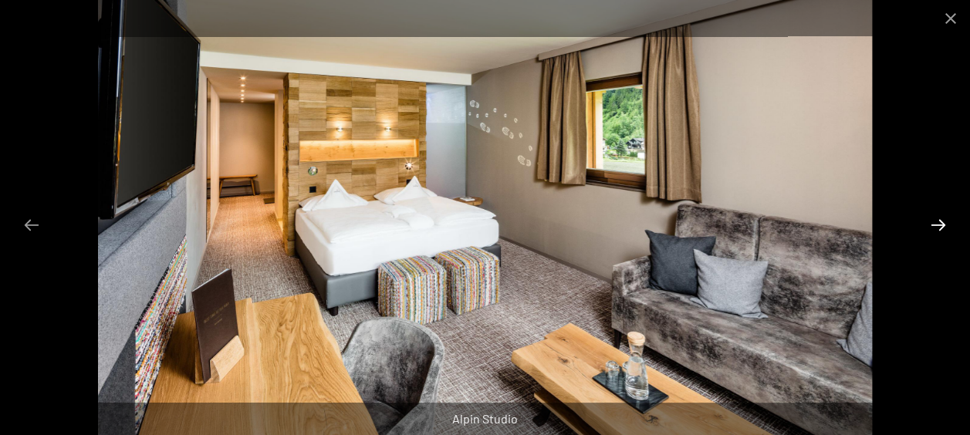
click at [941, 225] on button "Next slide" at bounding box center [938, 225] width 32 height 30
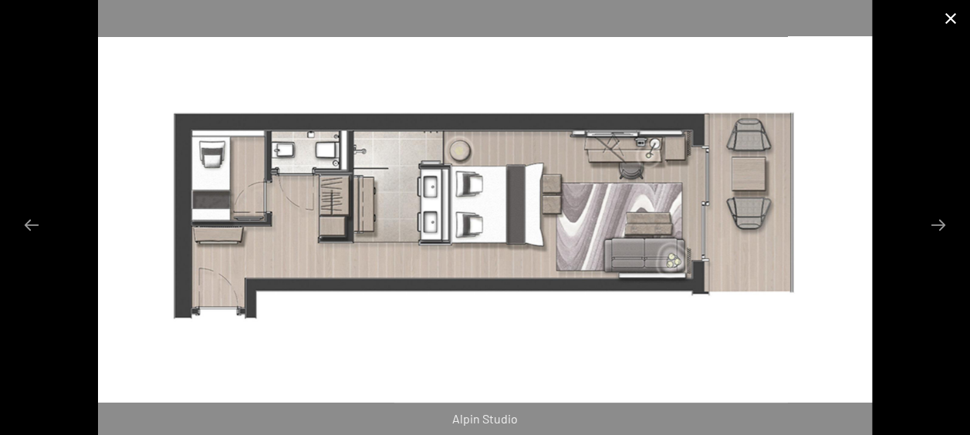
click at [947, 16] on button "Close gallery" at bounding box center [950, 18] width 39 height 36
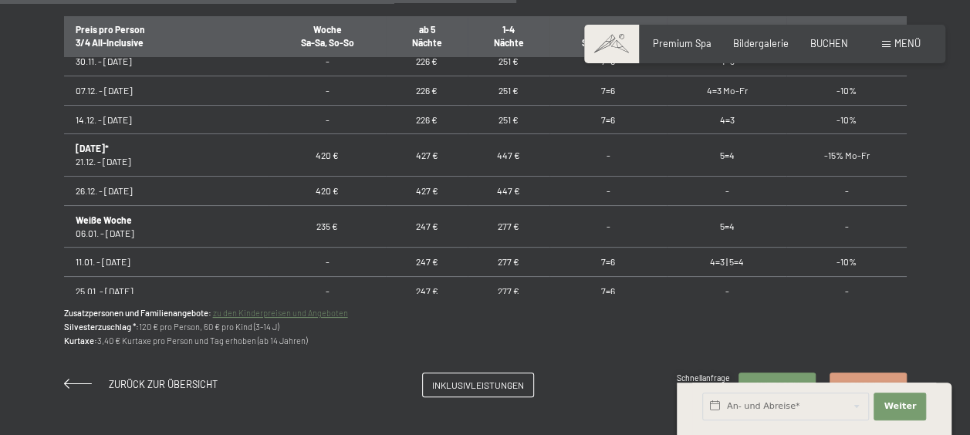
scroll to position [240, 0]
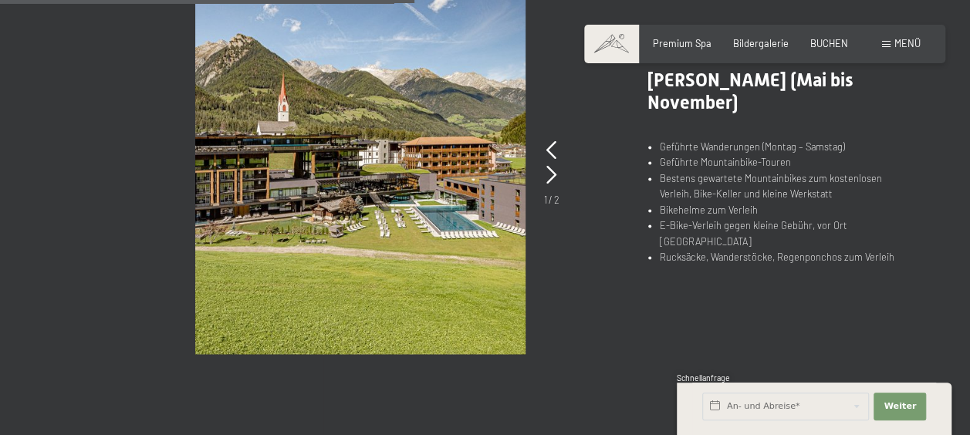
scroll to position [1029, 0]
